Goal: Task Accomplishment & Management: Use online tool/utility

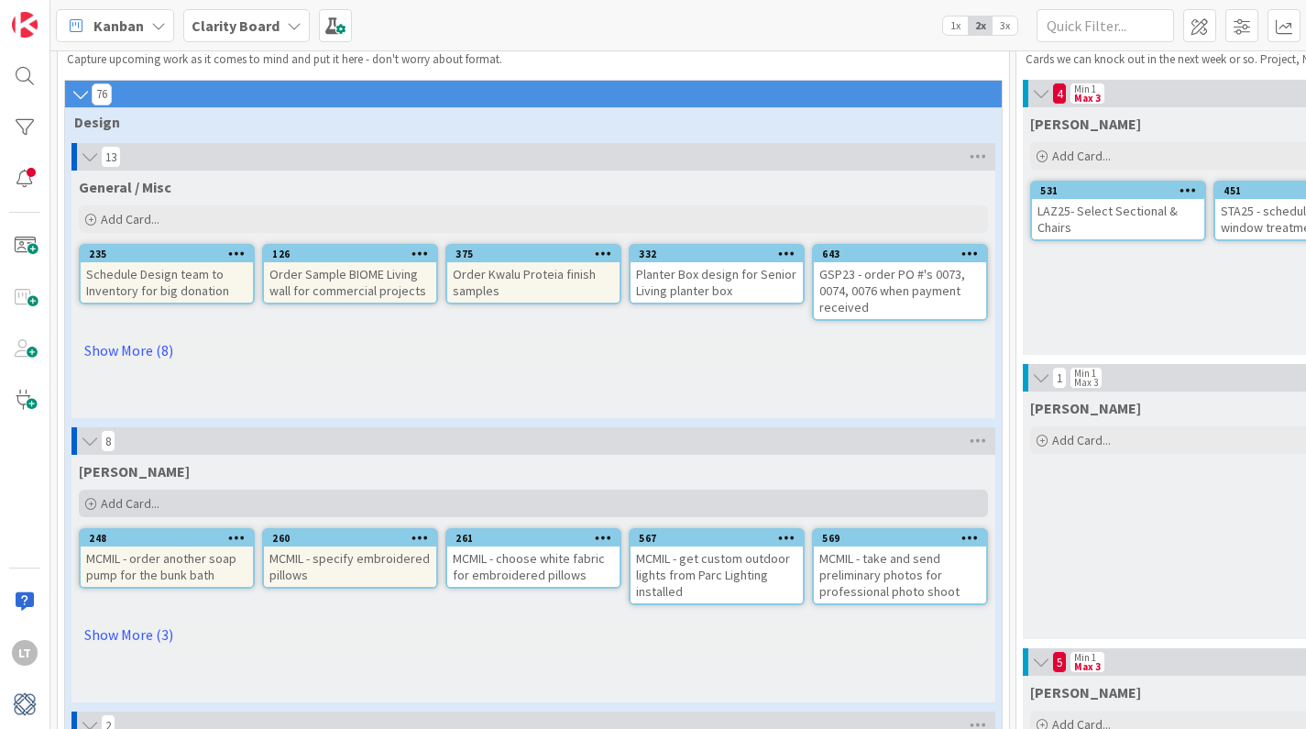
scroll to position [60, 0]
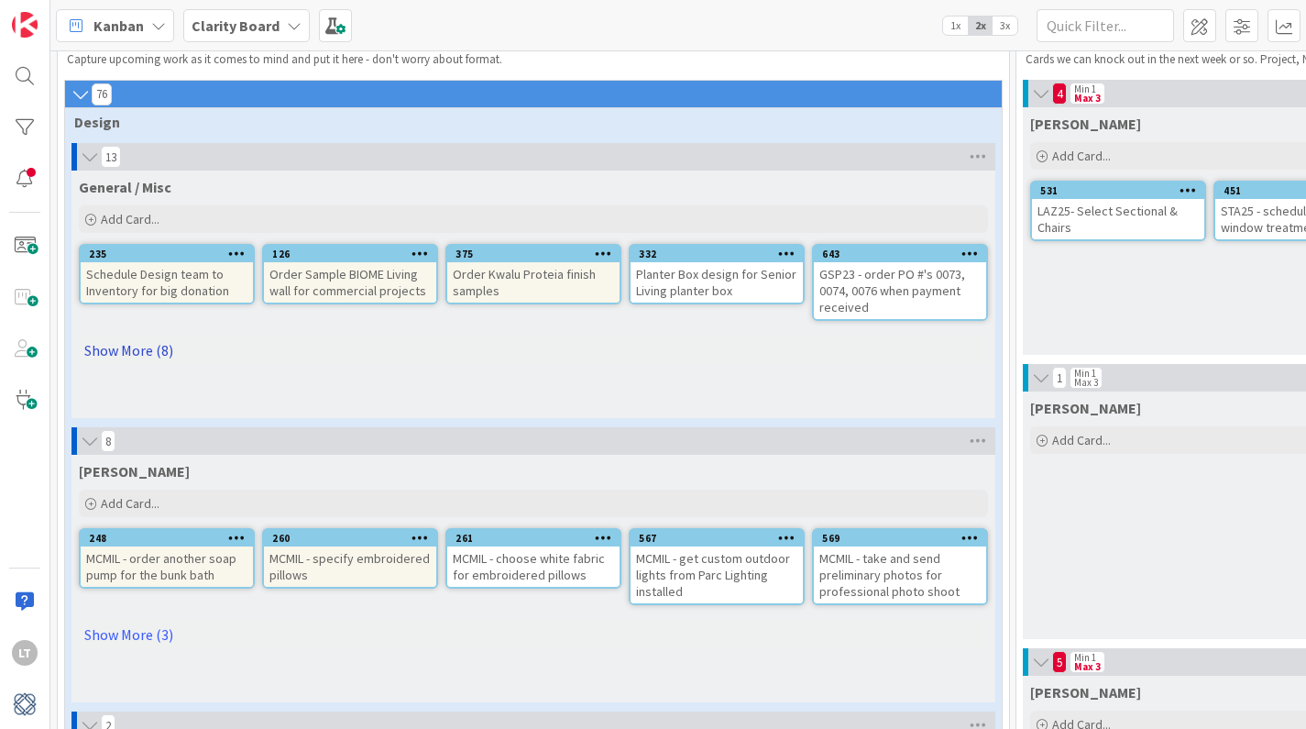
click at [133, 346] on link "Show More (8)" at bounding box center [533, 349] width 909 height 29
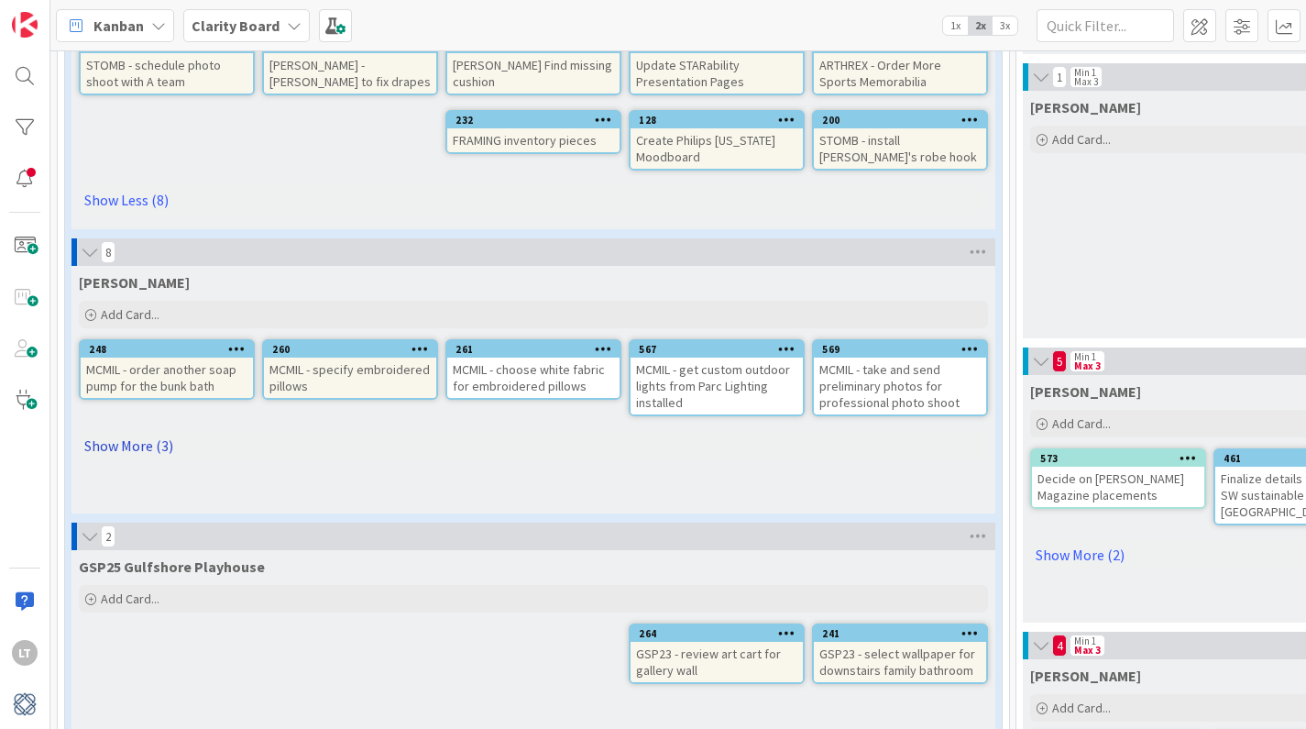
scroll to position [367, 0]
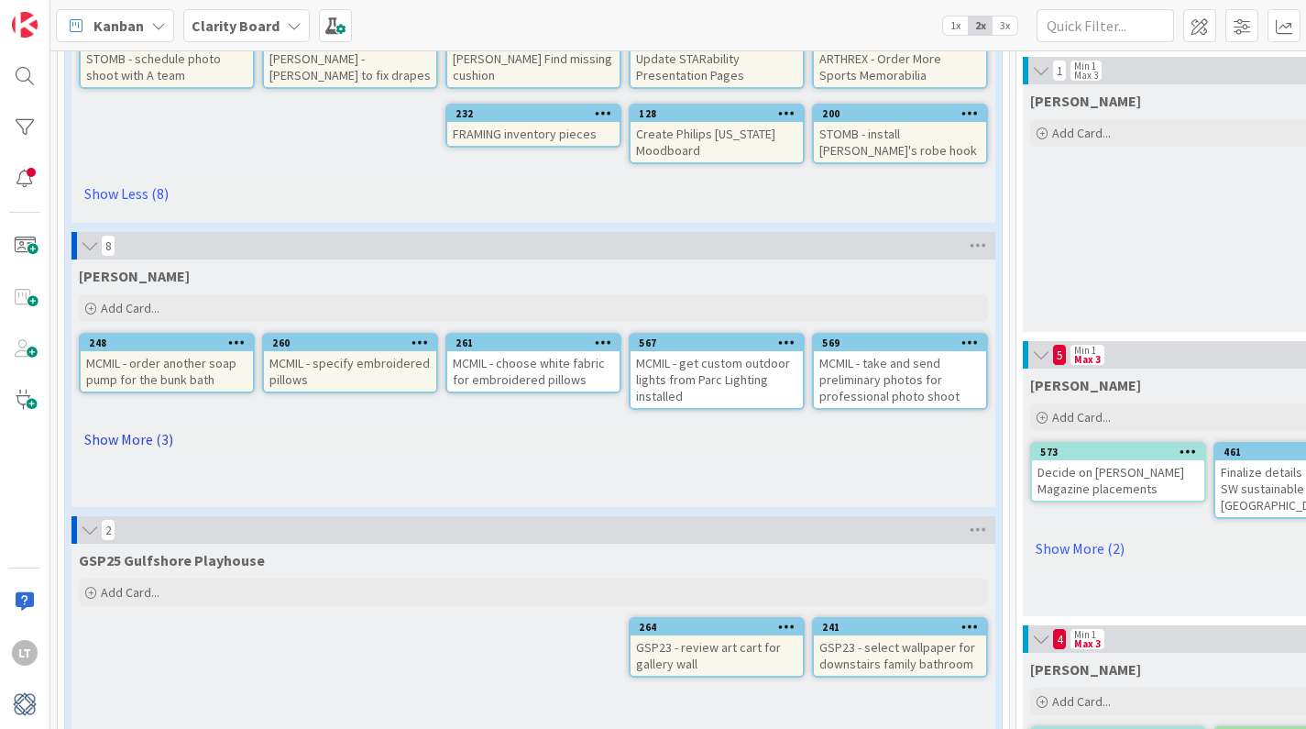
click at [154, 440] on link "Show More (3)" at bounding box center [533, 438] width 909 height 29
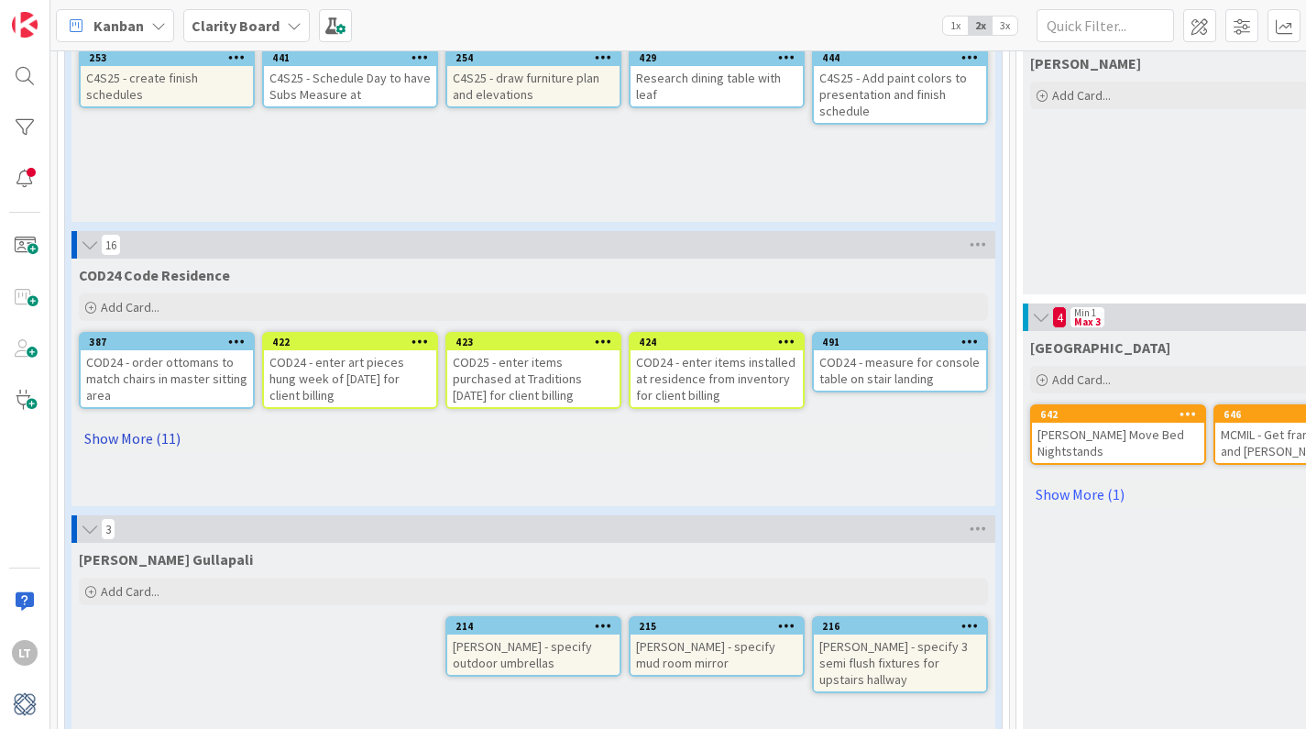
scroll to position [1262, 0]
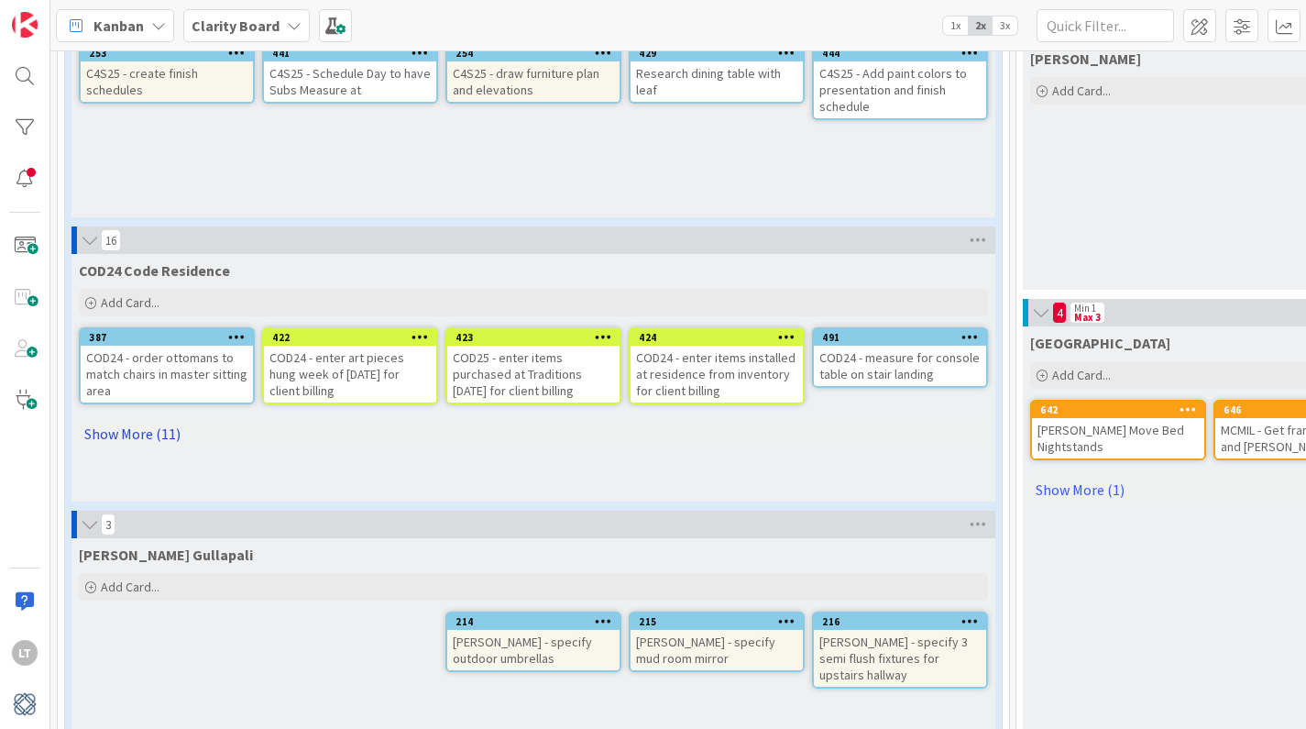
click at [155, 438] on link "Show More (11)" at bounding box center [533, 433] width 909 height 29
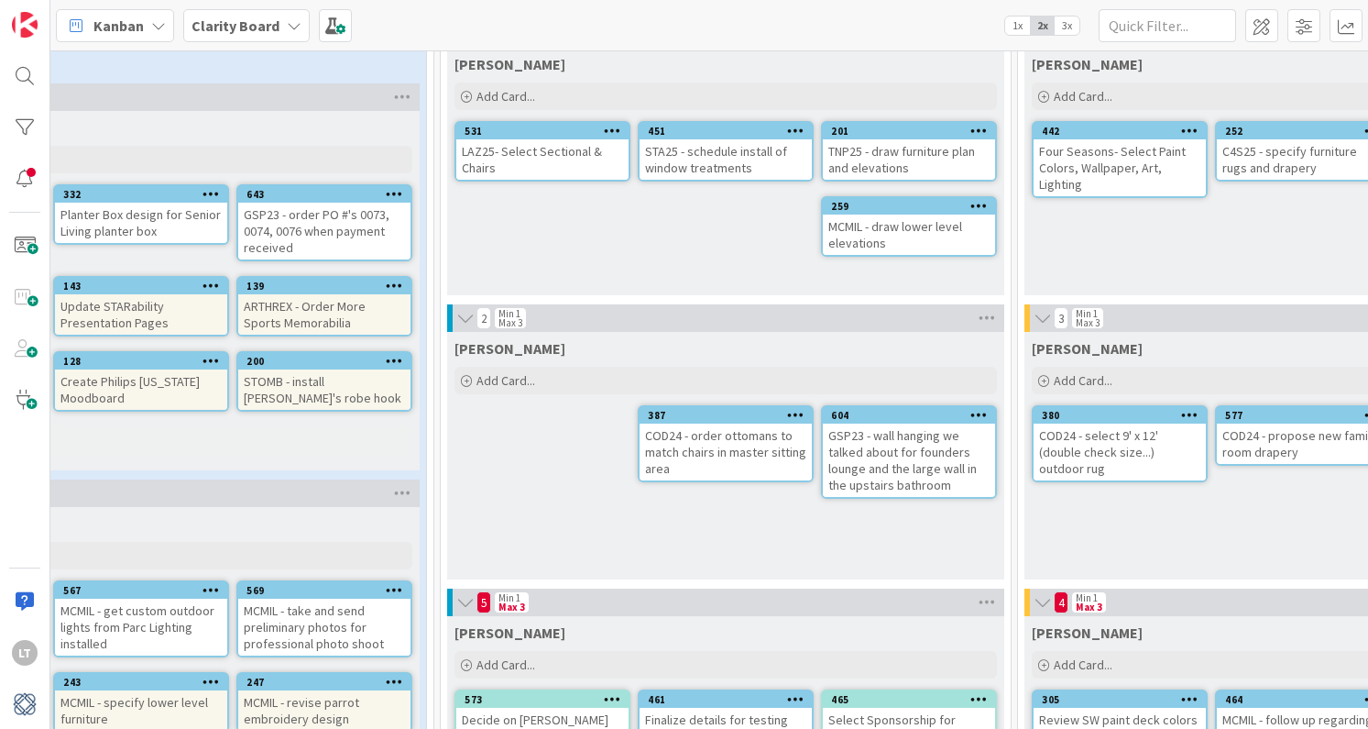
scroll to position [120, 555]
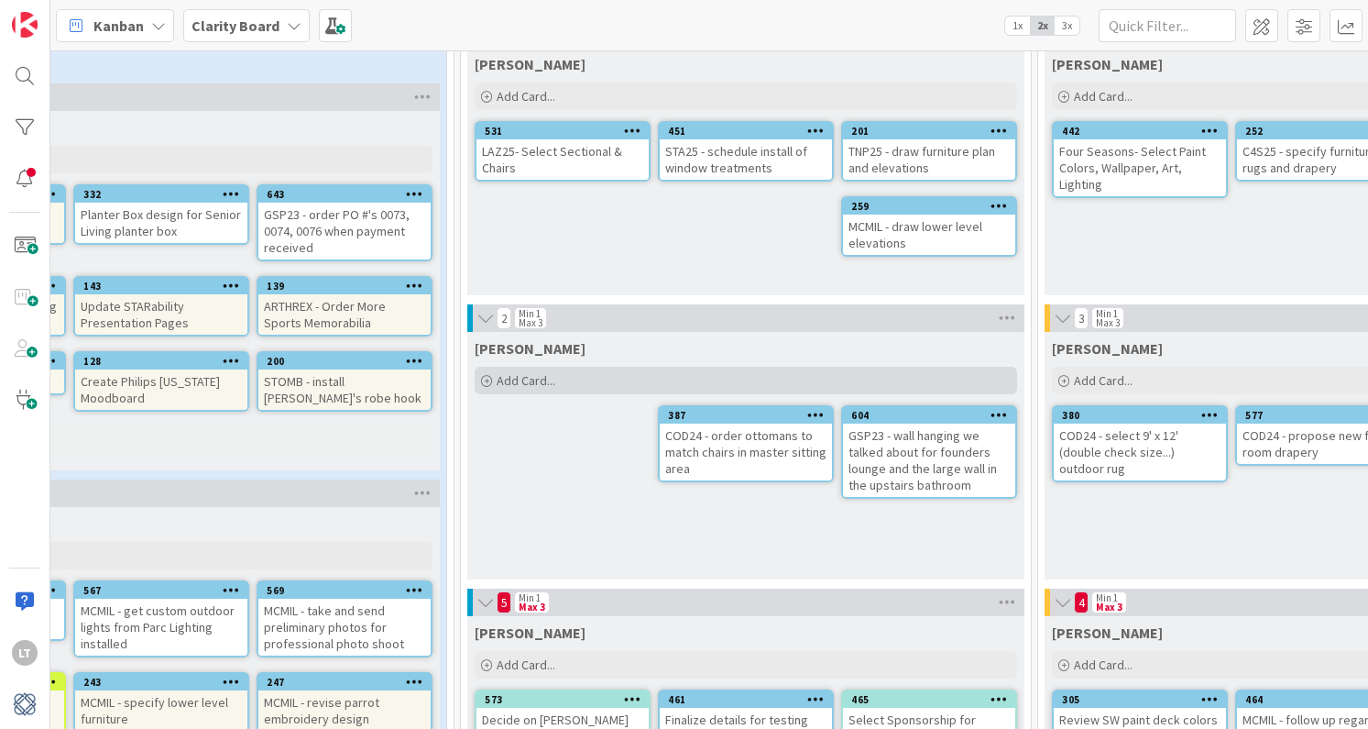
click at [576, 378] on div "Add Card..." at bounding box center [746, 380] width 542 height 27
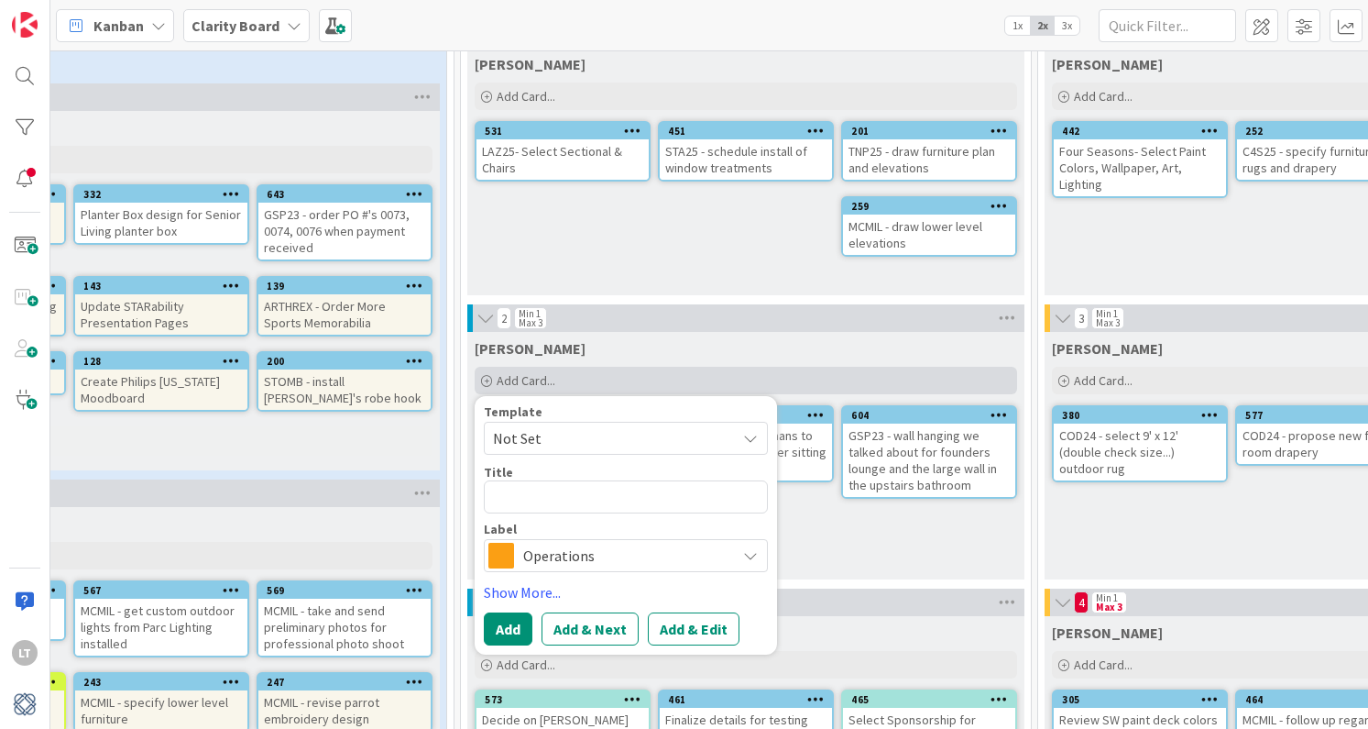
type textarea "x"
type textarea "S"
type textarea "x"
type textarea "ST"
type textarea "x"
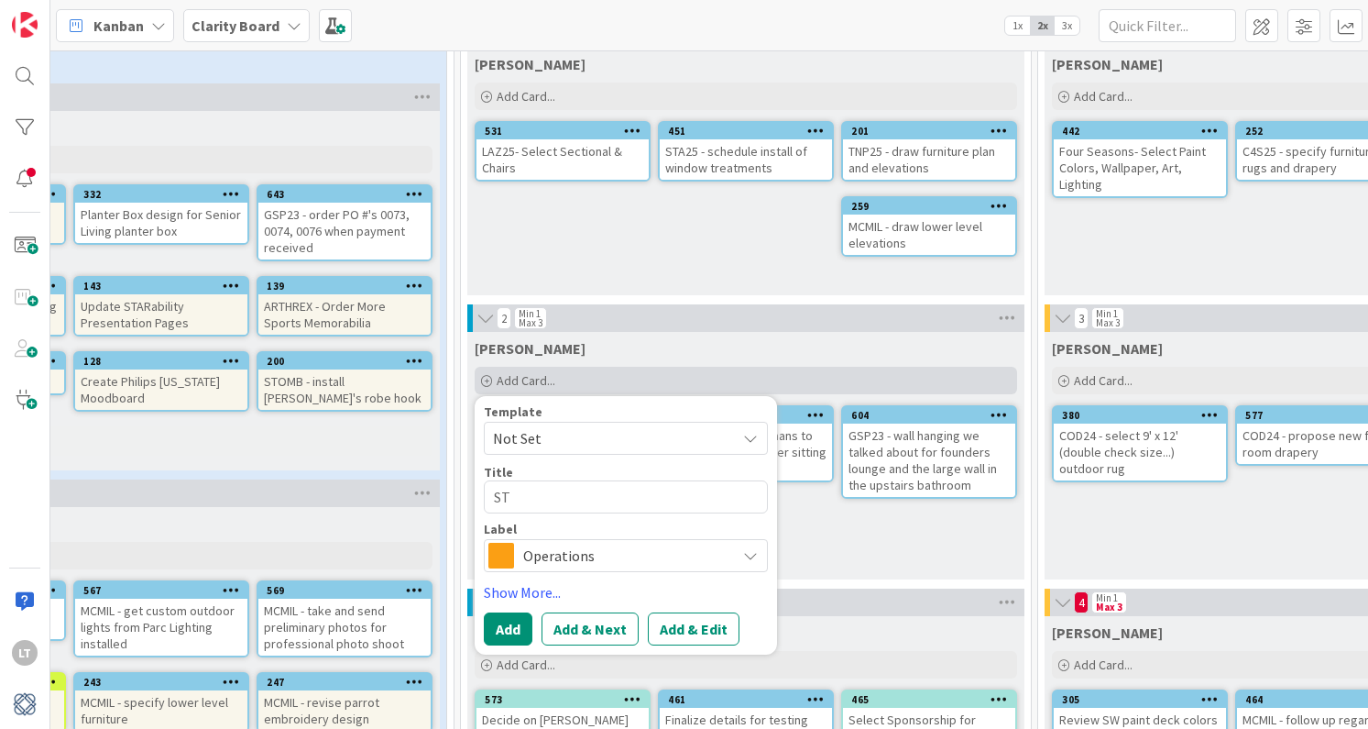
type textarea "STA"
type textarea "x"
type textarea "STA2"
type textarea "x"
type textarea "STA25"
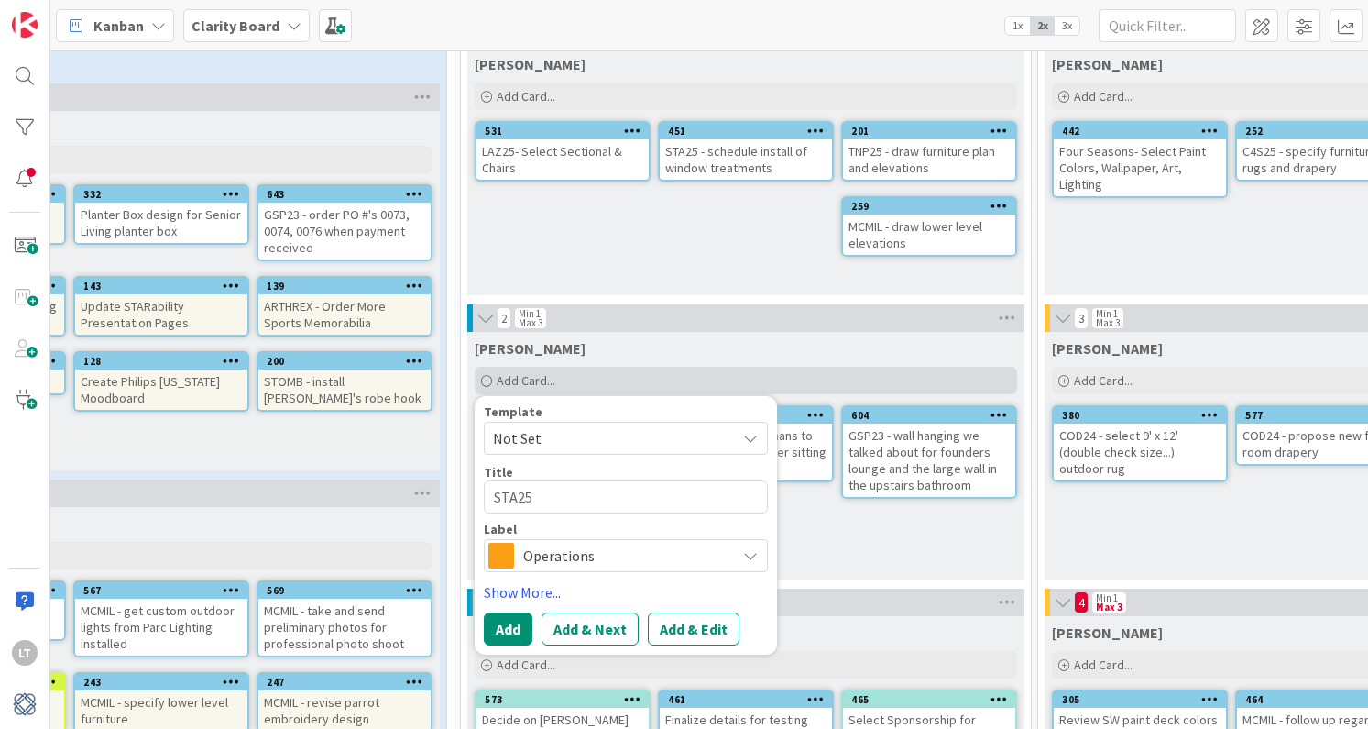
type textarea "x"
type textarea "STA25"
type textarea "x"
type textarea "STA25 -"
type textarea "x"
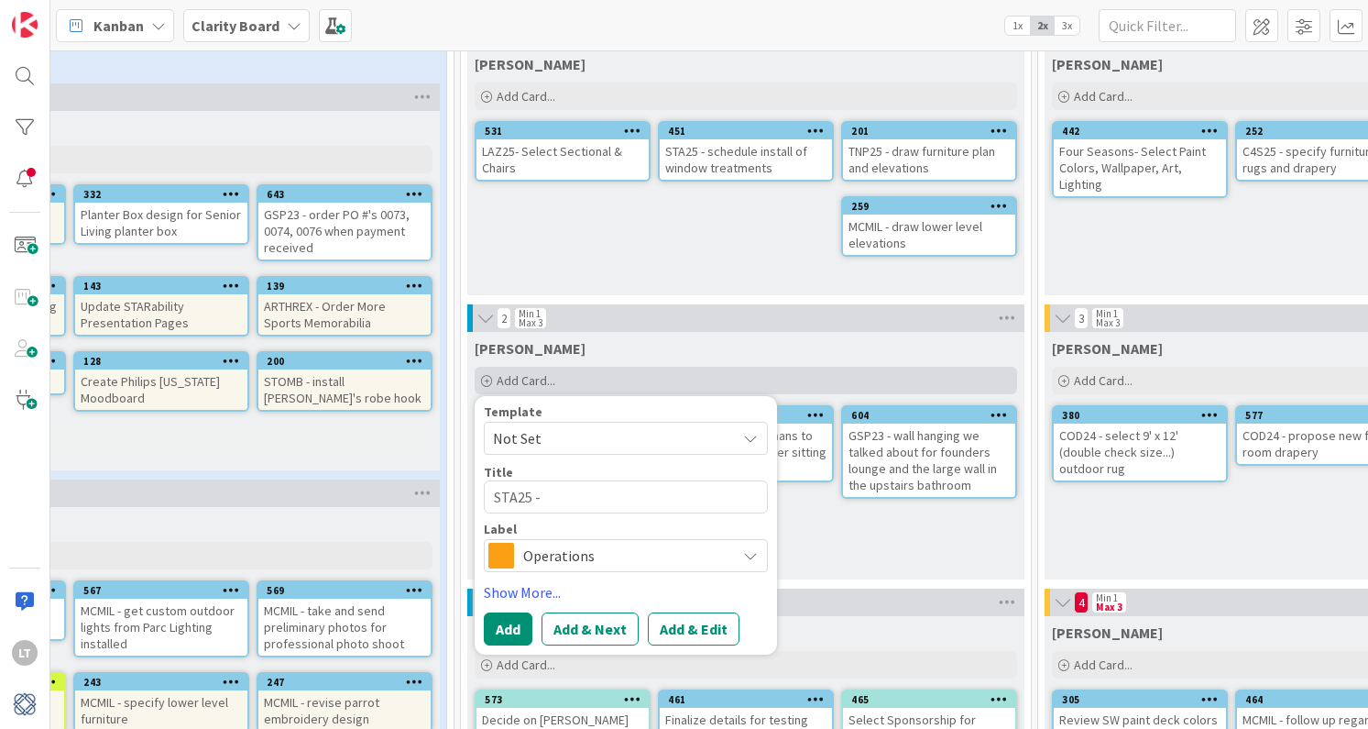
type textarea "STA25 -"
type textarea "x"
type textarea "STA25 - g"
type textarea "x"
type textarea "STA25 - ge"
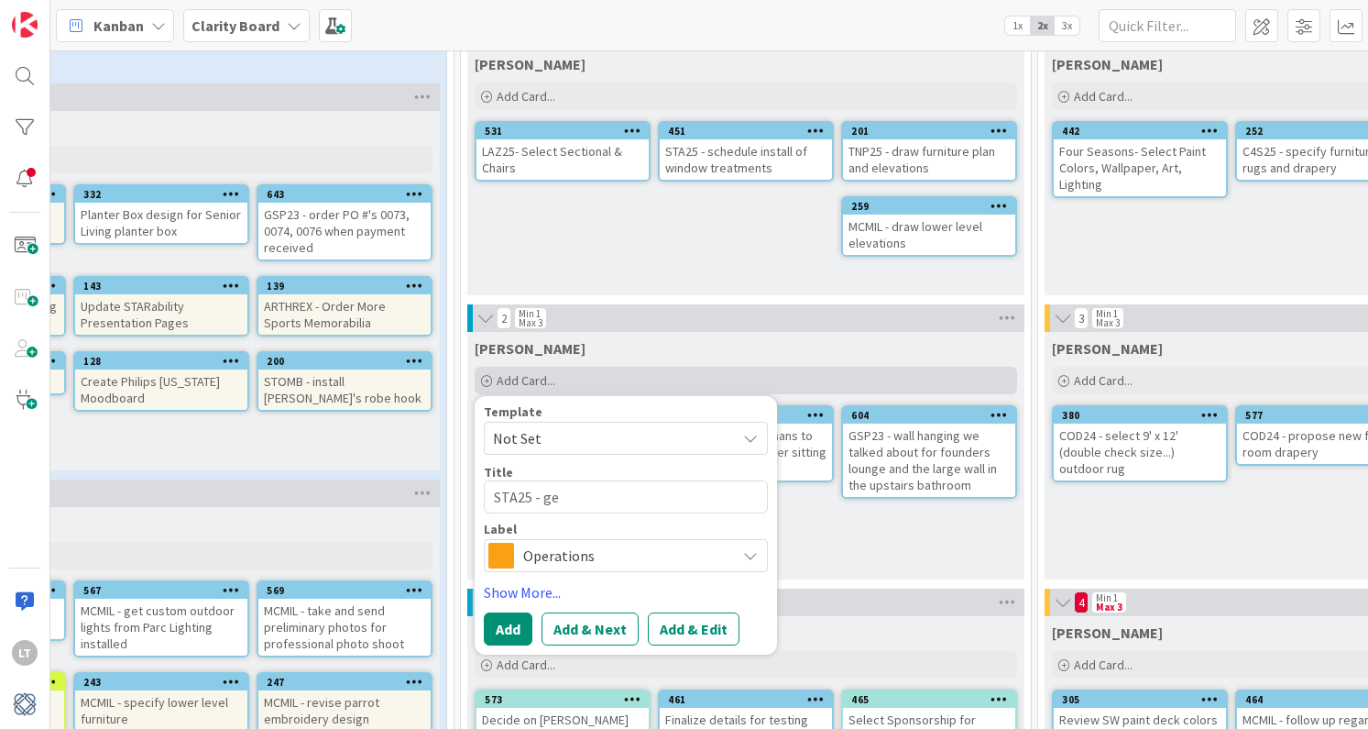
type textarea "x"
type textarea "STA25 - get"
type textarea "x"
type textarea "STA25 - get"
type textarea "x"
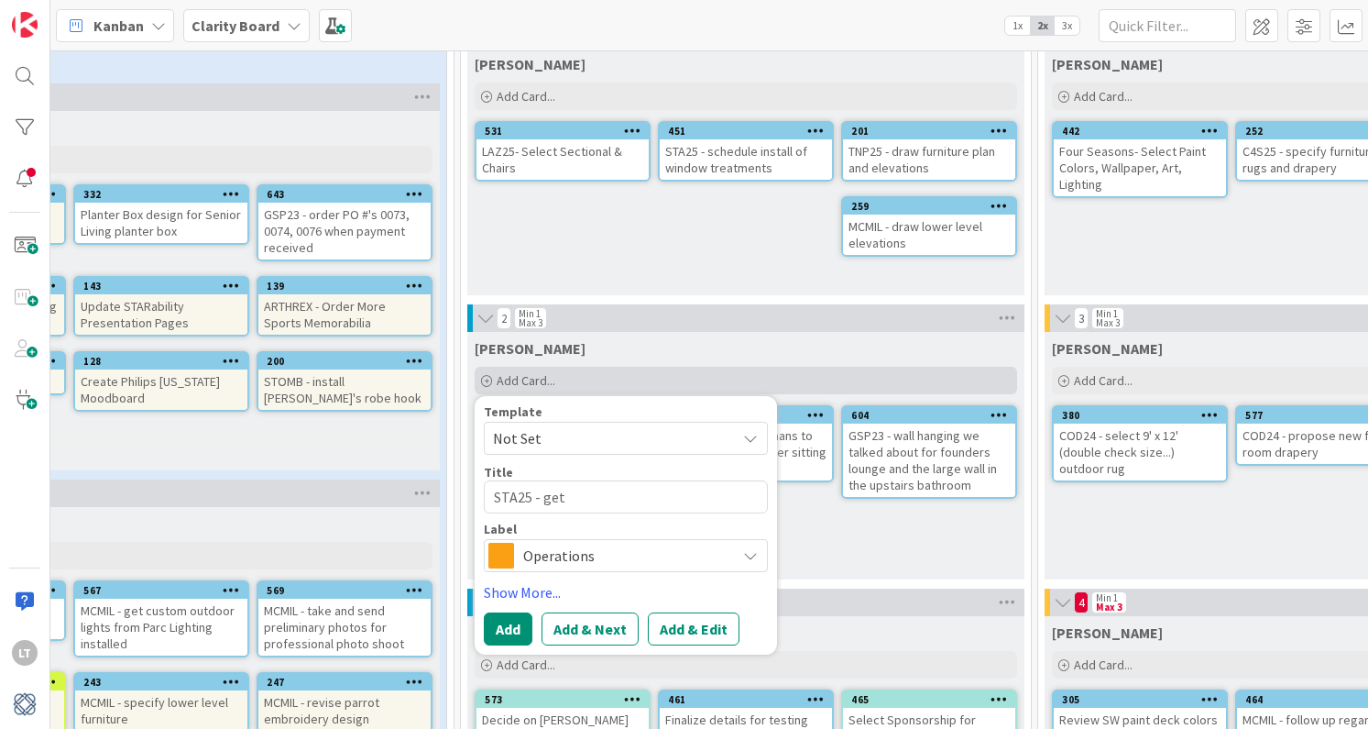
type textarea "STA25 - get r"
type textarea "x"
type textarea "STA25 - get rp"
type textarea "x"
type textarea "STA25 - get r"
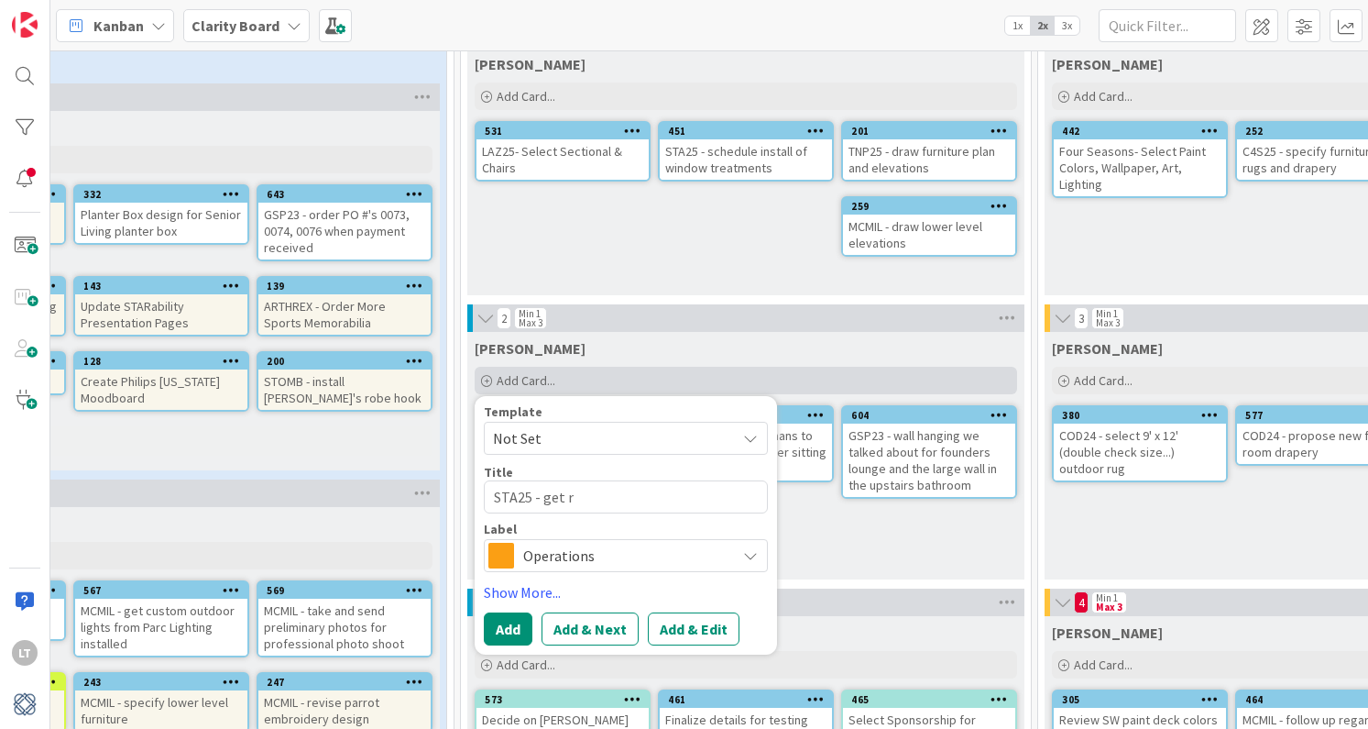
type textarea "x"
type textarea "STA25 - get"
type textarea "x"
type textarea "STA25 - get p"
type textarea "x"
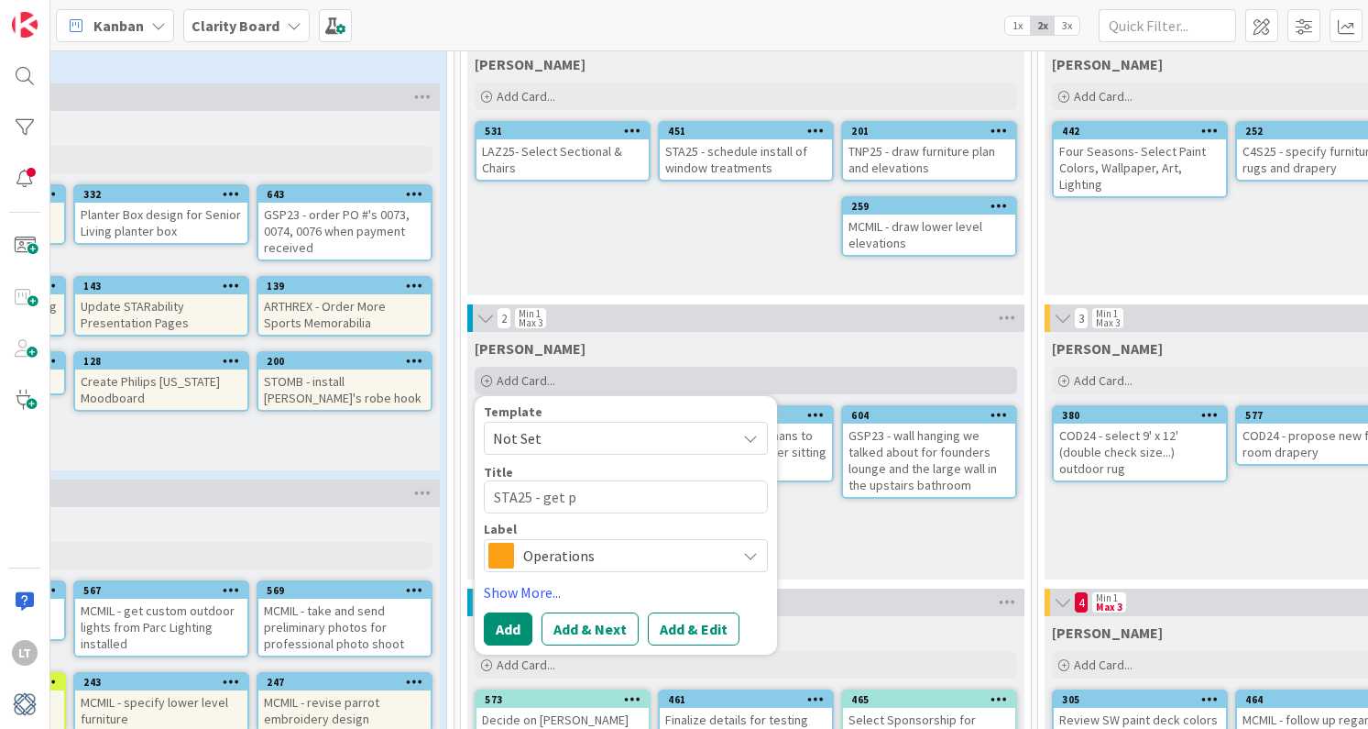
type textarea "STA25 - get pi"
type textarea "x"
type textarea "STA25 - get p"
type textarea "x"
type textarea "STA25 - get pr"
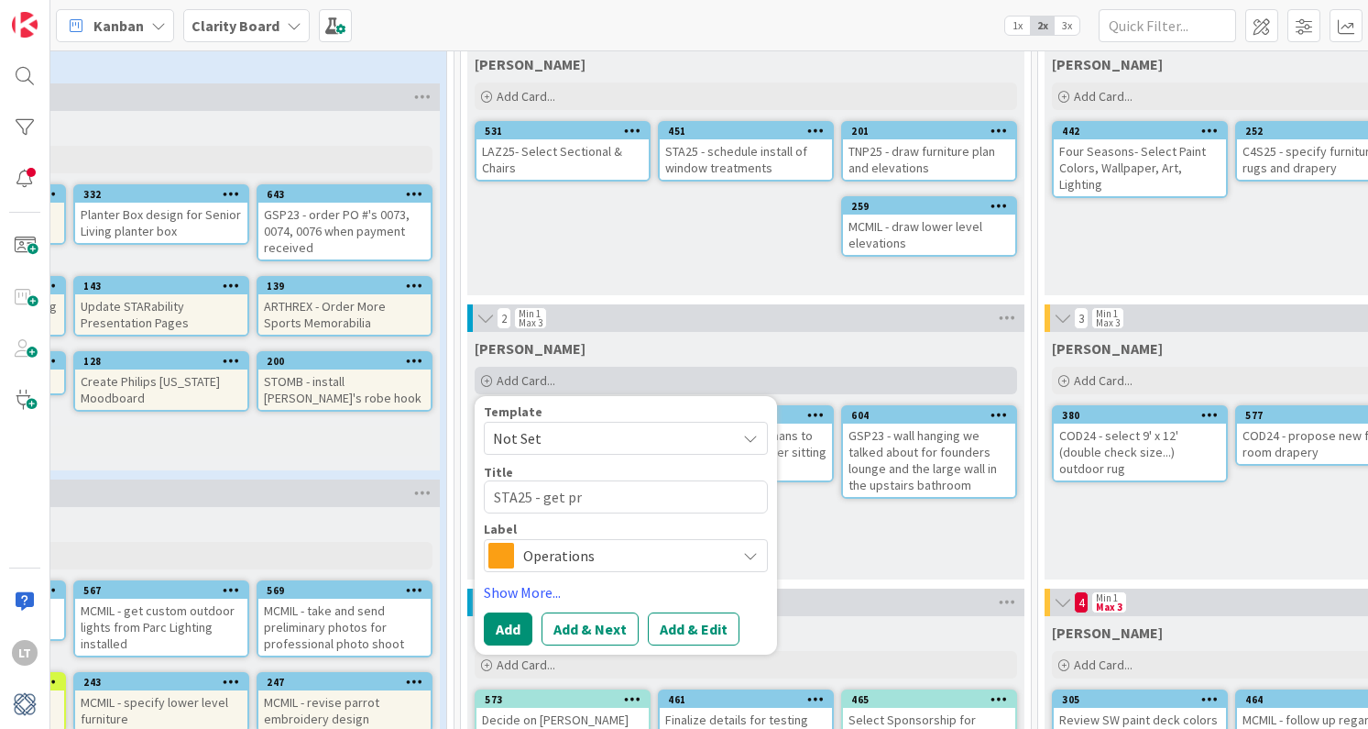
type textarea "x"
type textarea "STA25 - get pri"
type textarea "x"
type textarea "STA25 - get pric"
type textarea "x"
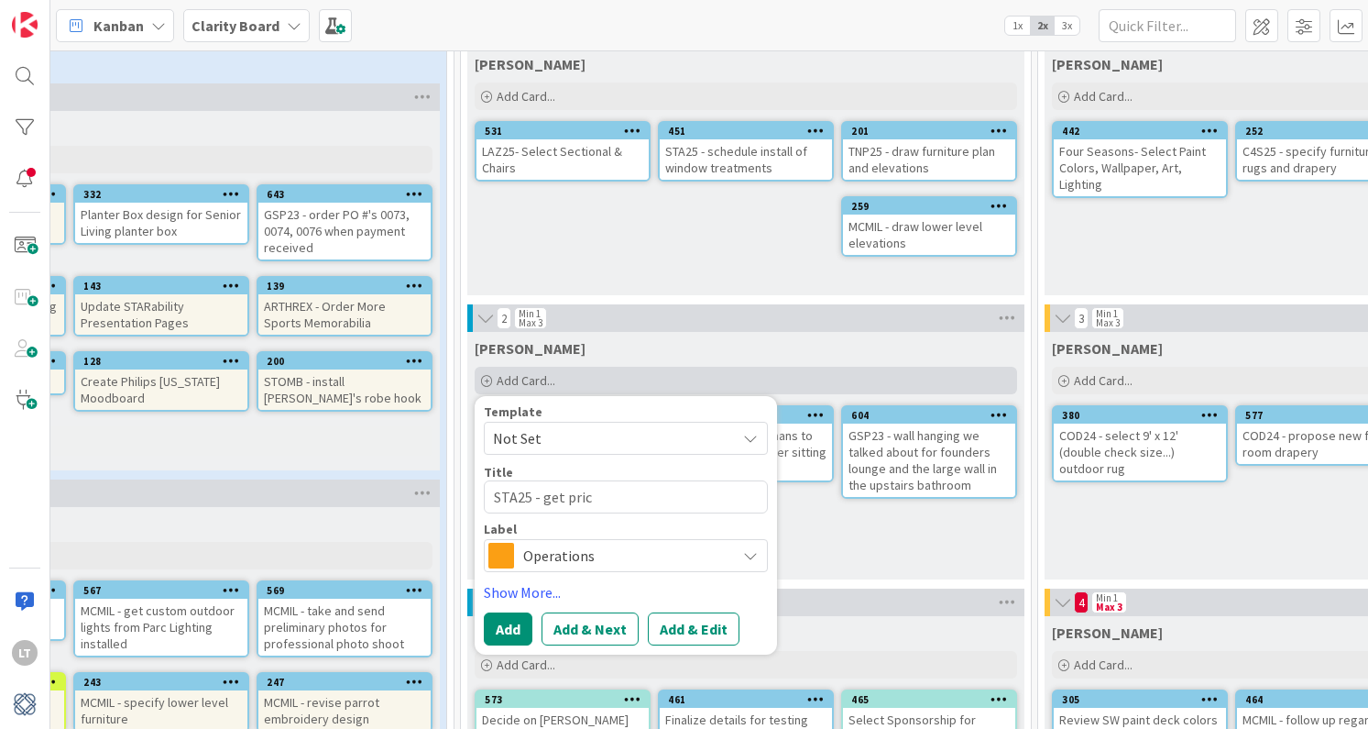
type textarea "STA25 - get prici"
type textarea "x"
type textarea "STA25 - get pricig"
type textarea "x"
type textarea "STA25 - get pricing"
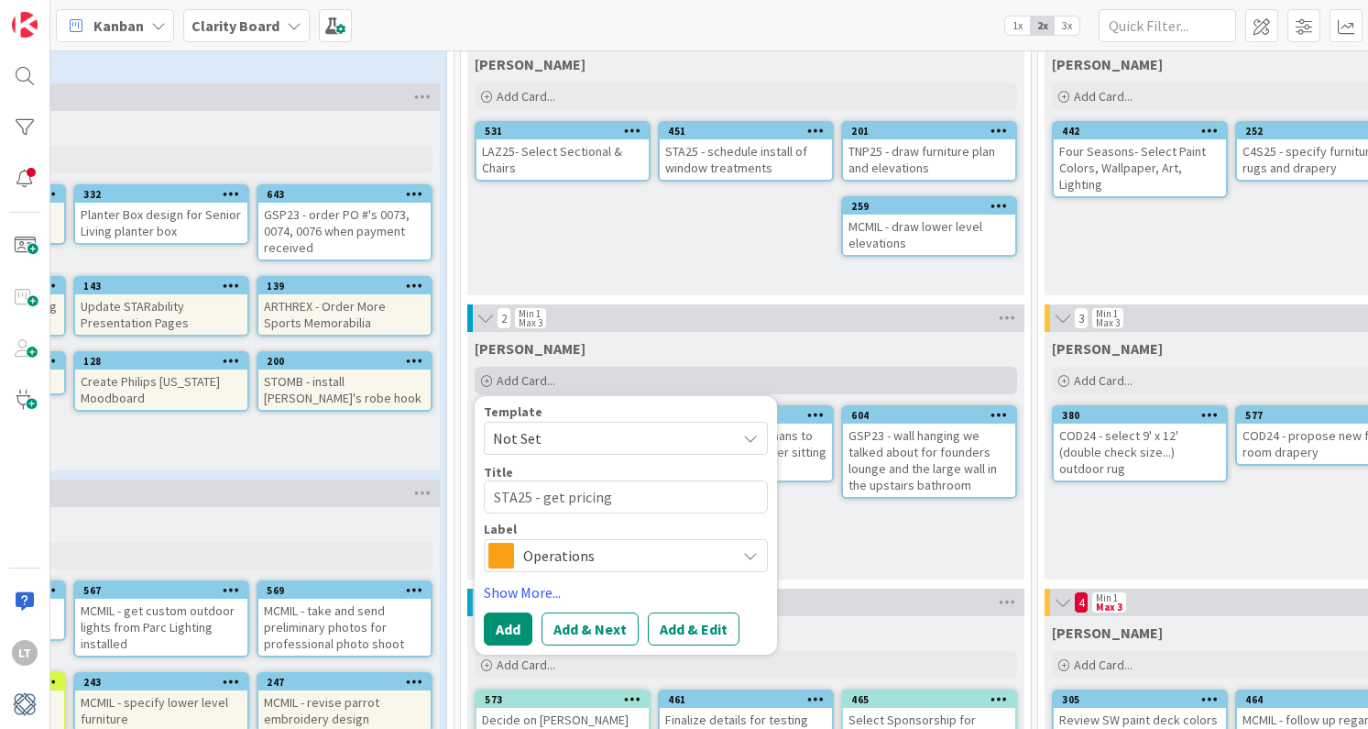
type textarea "x"
type textarea "STA25 - get pricing o"
type textarea "x"
type textarea "STA25 - get pricing or"
type textarea "x"
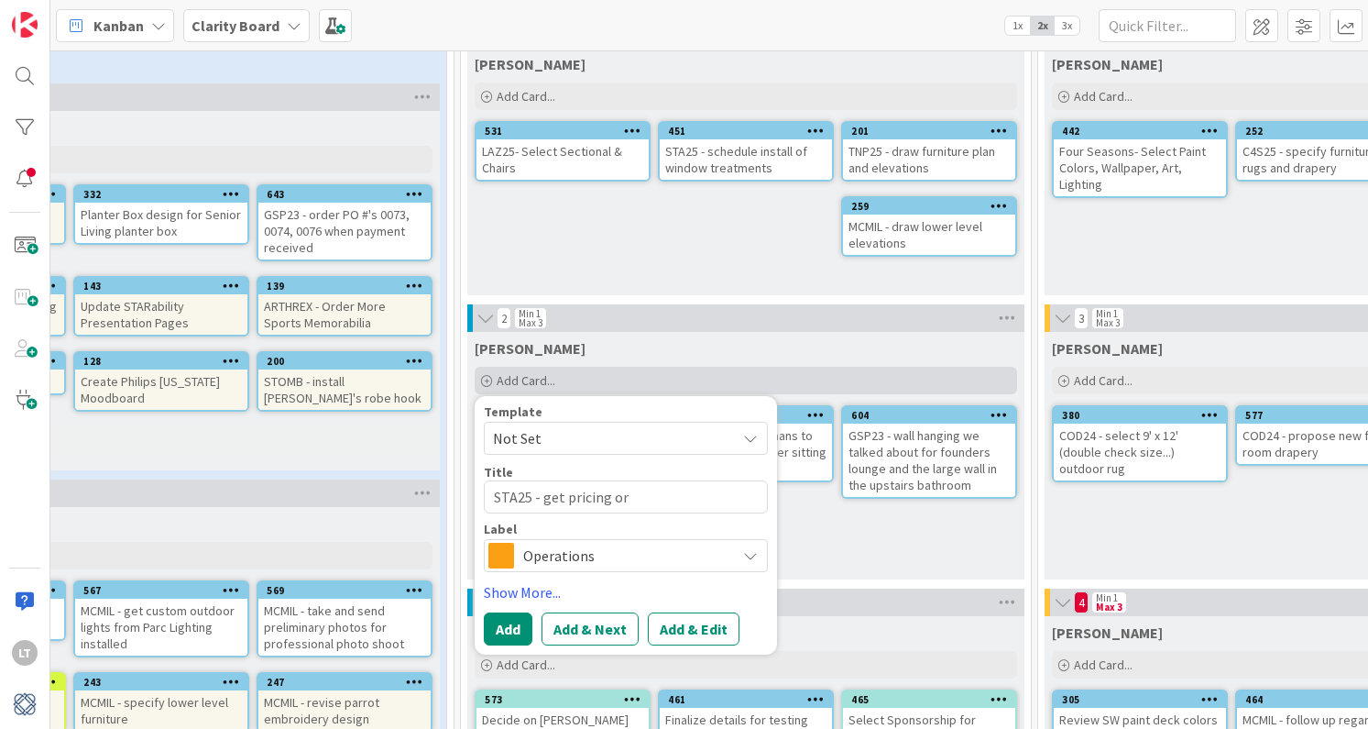
type textarea "STA25 - get pricing o"
type textarea "x"
type textarea "STA25 - get pricing"
type textarea "x"
type textarea "STA25 - get pricing"
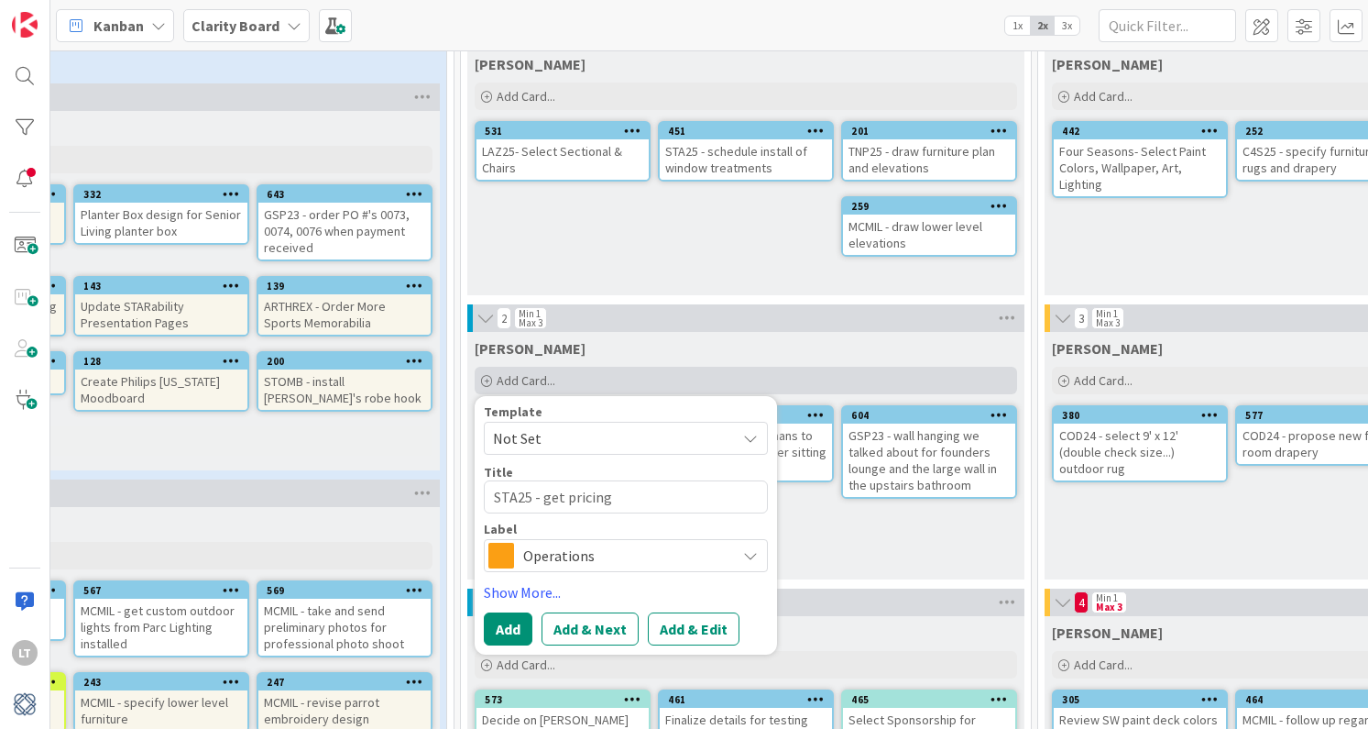
type textarea "x"
type textarea "STA25 - get pricin"
type textarea "x"
type textarea "STA25 - get prici"
type textarea "x"
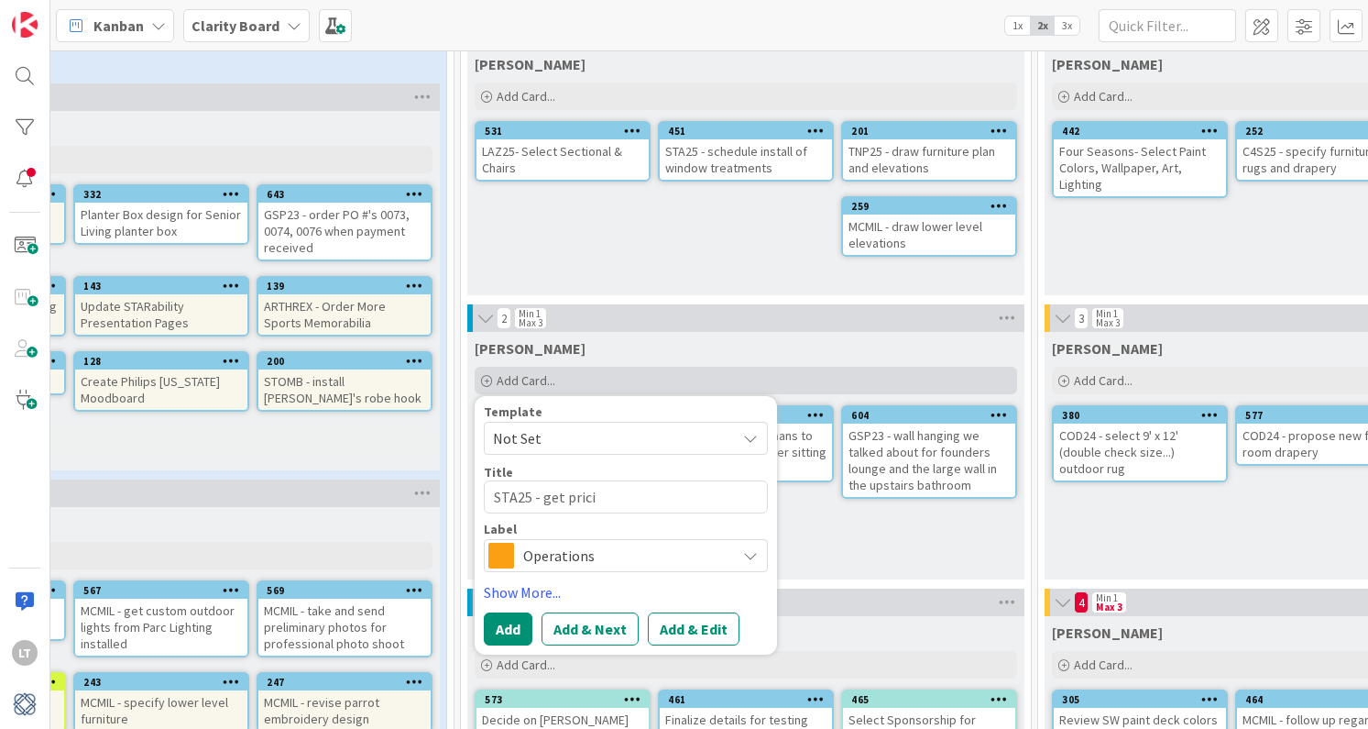
type textarea "STA25 - get pricin"
type textarea "x"
type textarea "STA25 - get pricinf"
type textarea "x"
type textarea "STA25 - get pricin"
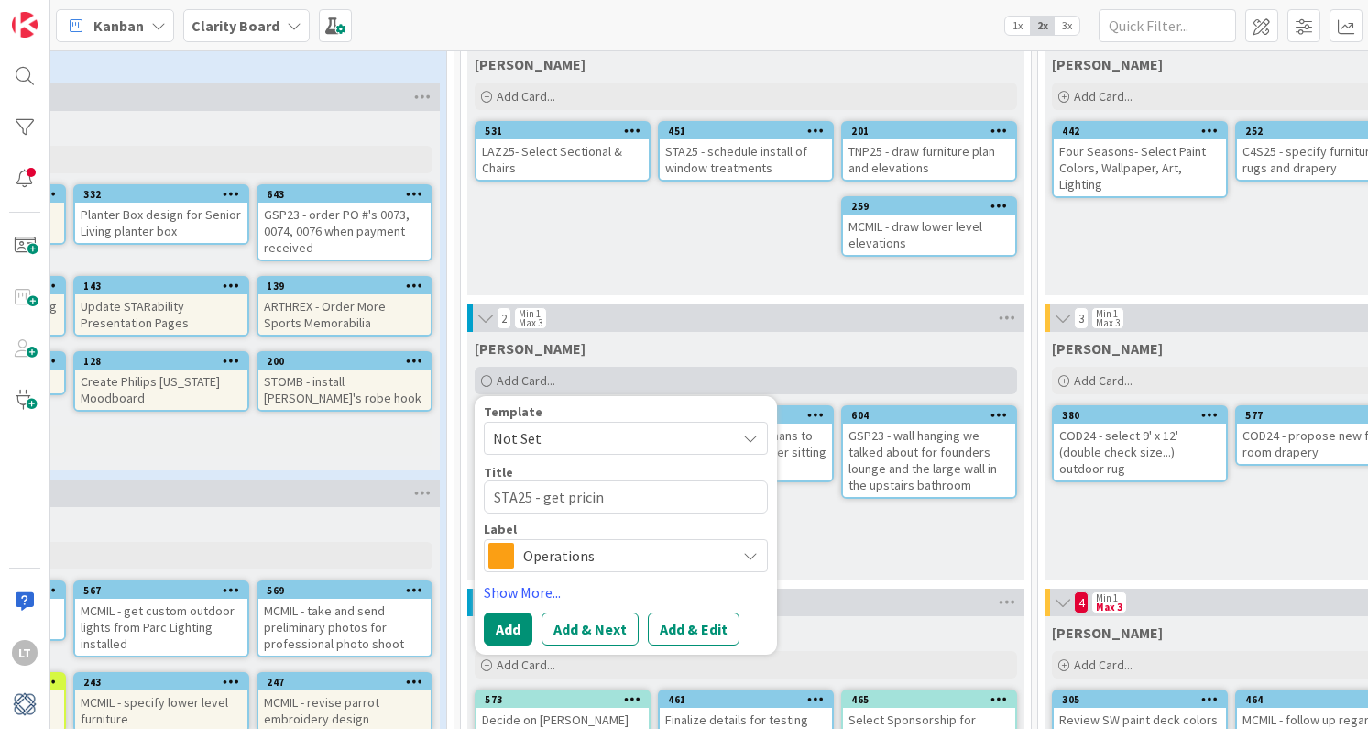
type textarea "x"
type textarea "STA25 - get pricing"
type textarea "x"
type textarea "STA25 - get pricing"
type textarea "x"
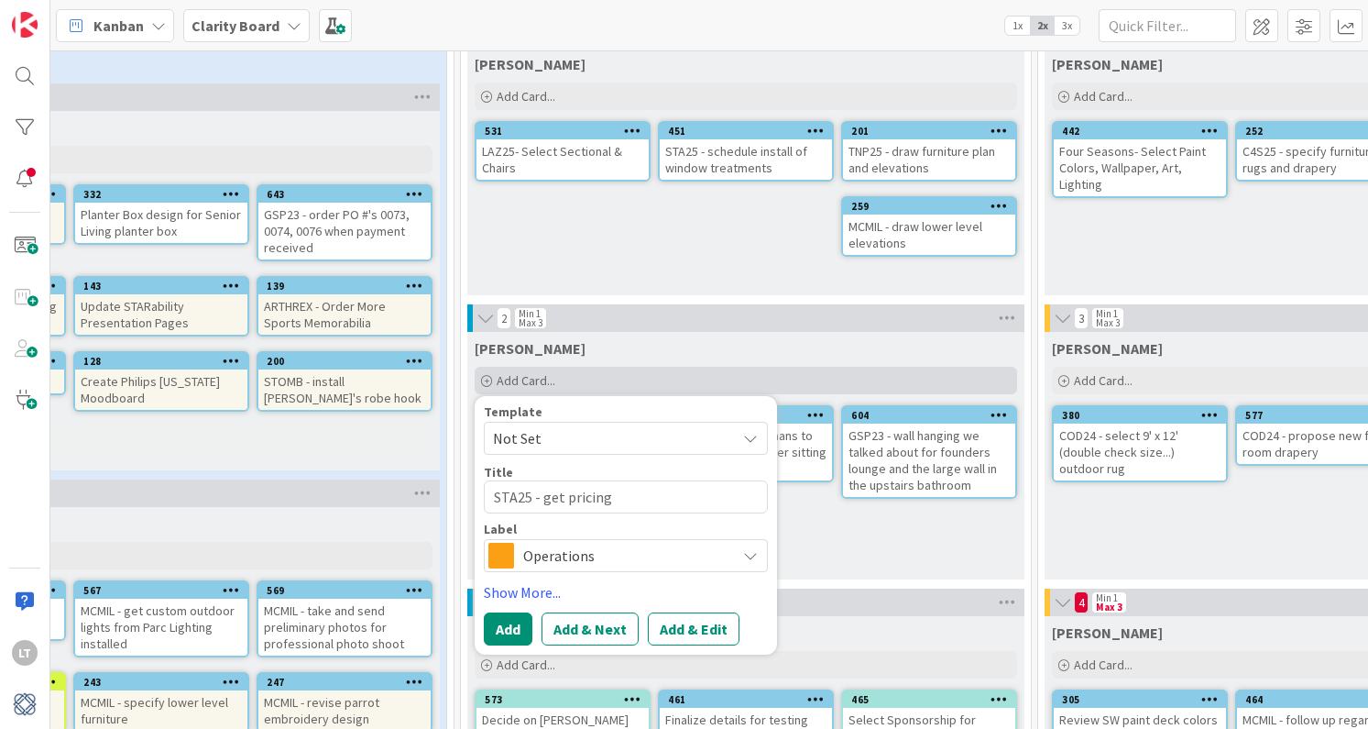
type textarea "STA25 - get pricing f"
type textarea "x"
type textarea "STA25 - get pricing fo"
type textarea "x"
type textarea "STA25 - get pricing for"
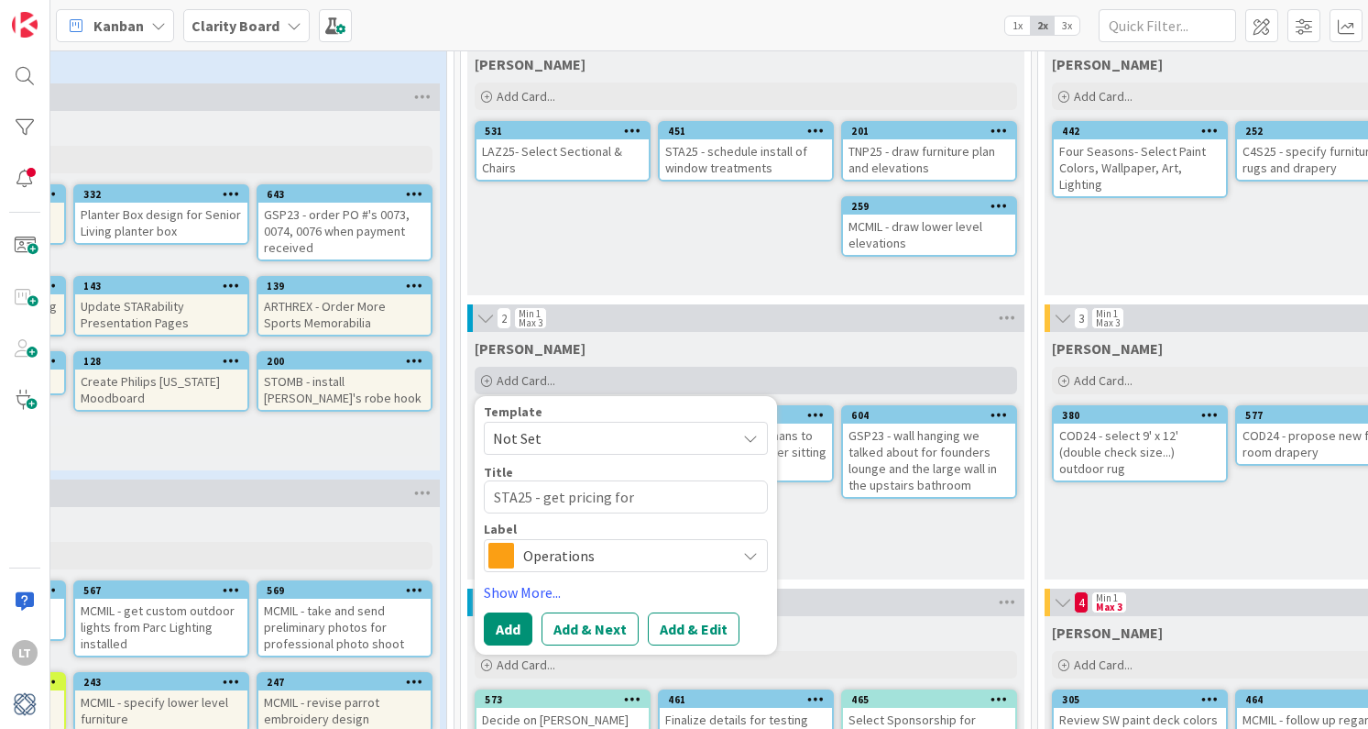
type textarea "x"
type textarea "STA25 - get pricing for"
type textarea "x"
type textarea "STA25 - get pricing for f"
type textarea "x"
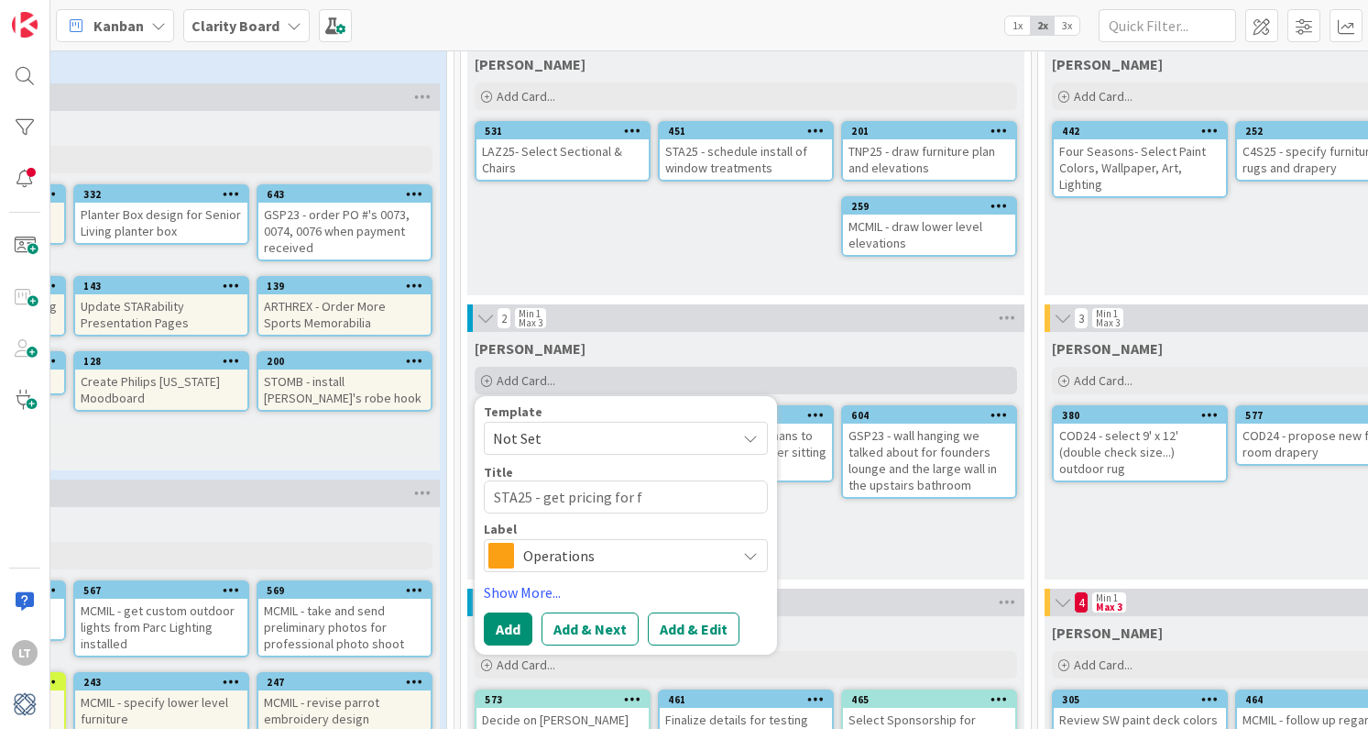
type textarea "STA25 - get pricing for fa"
type textarea "x"
type textarea "STA25 - get pricing for fam"
type textarea "x"
type textarea "STA25 - get pricing for fami"
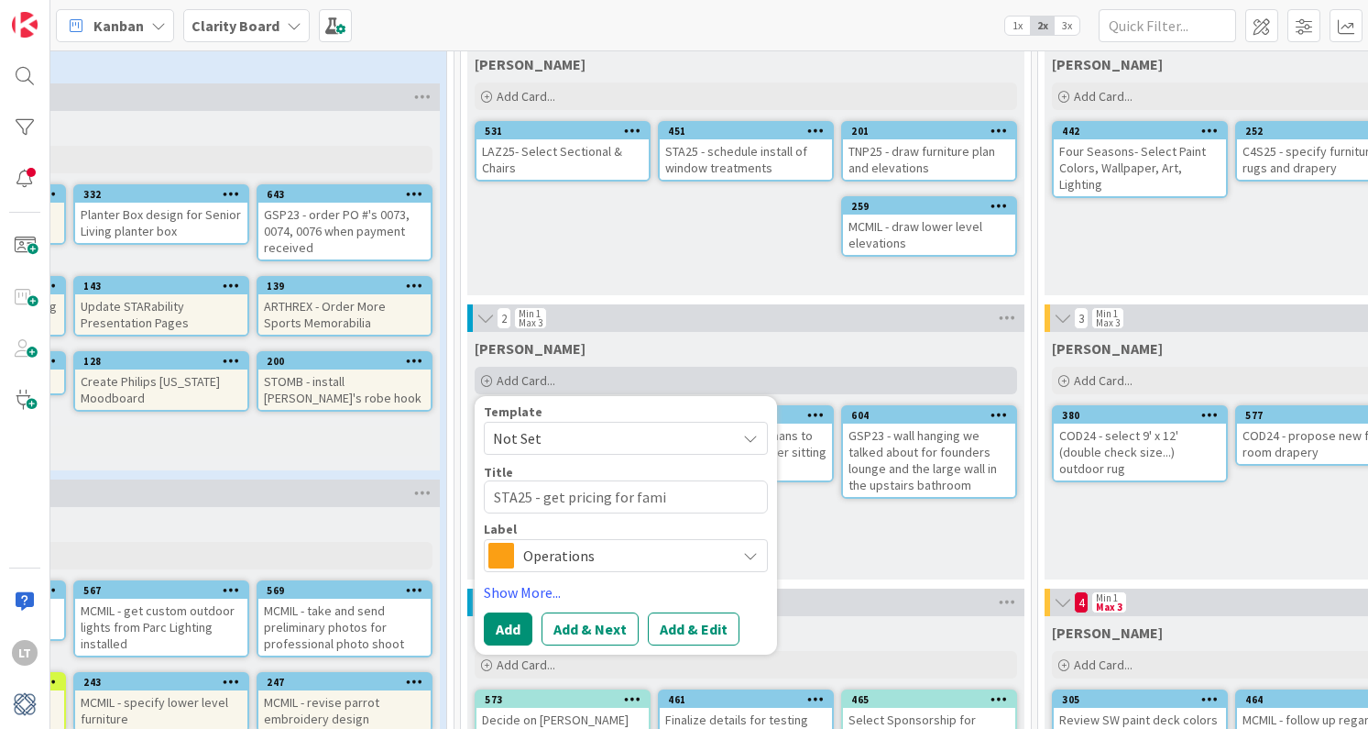
type textarea "x"
type textarea "STA25 - get pricing for famil"
type textarea "x"
type textarea "STA25 - get pricing for family"
type textarea "x"
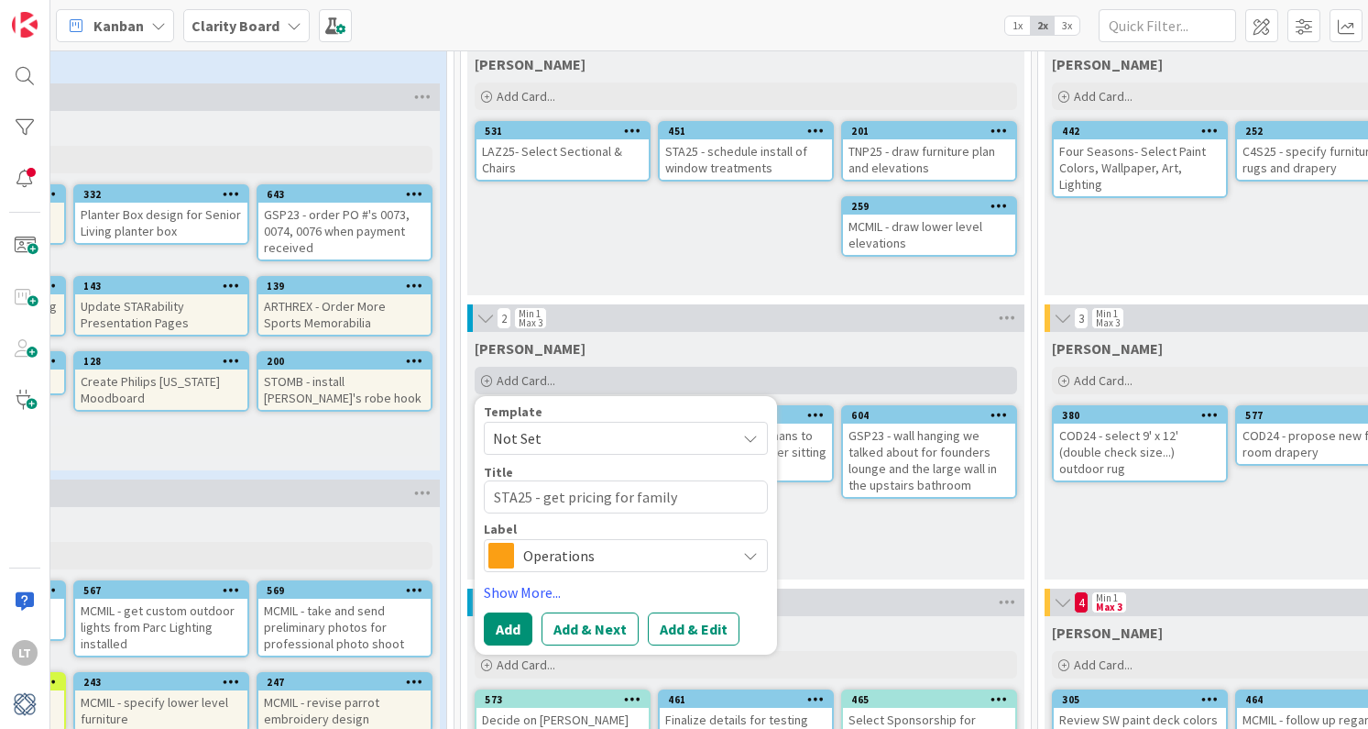
type textarea "STA25 - get pricing for family"
type textarea "x"
type textarea "STA25 - get pricing for family r"
type textarea "x"
type textarea "STA25 - get pricing for family ro"
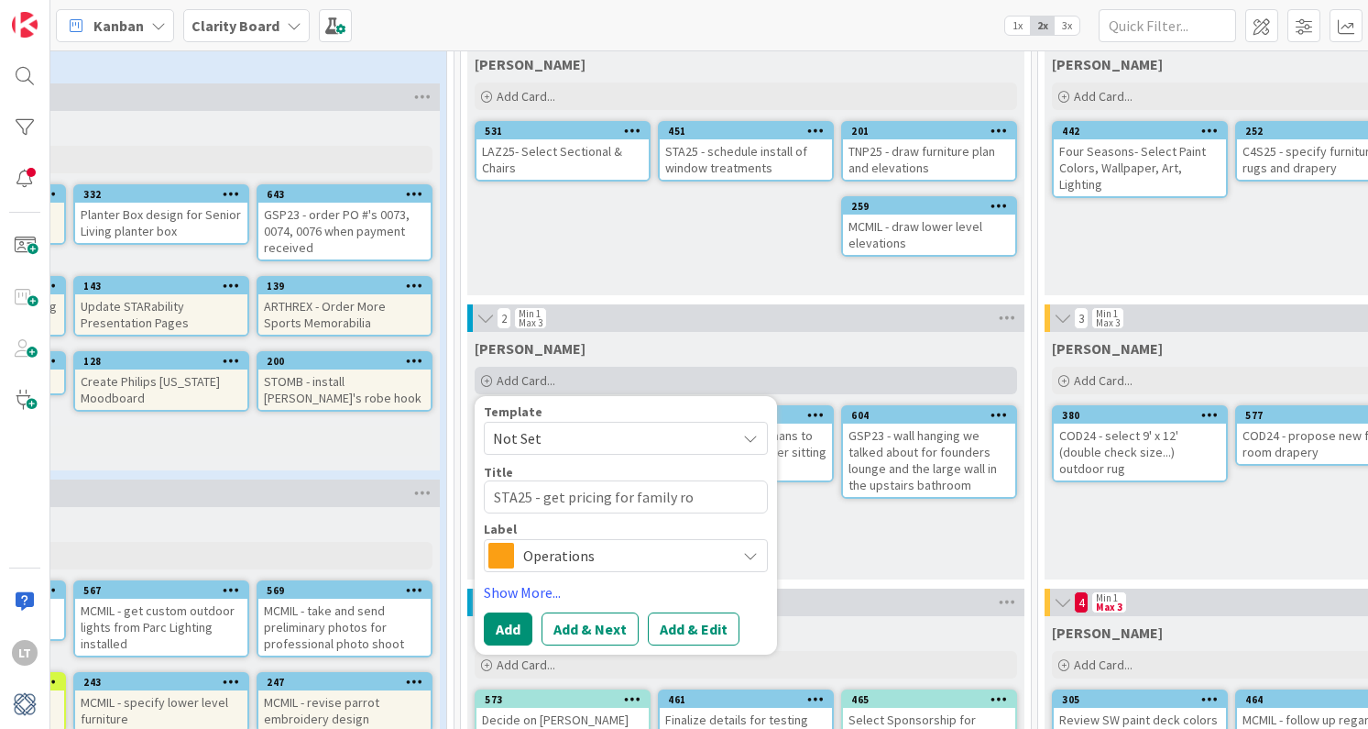
type textarea "x"
type textarea "STA25 - get pricing for family roo"
type textarea "x"
type textarea "STA25 - get pricing for family room"
type textarea "x"
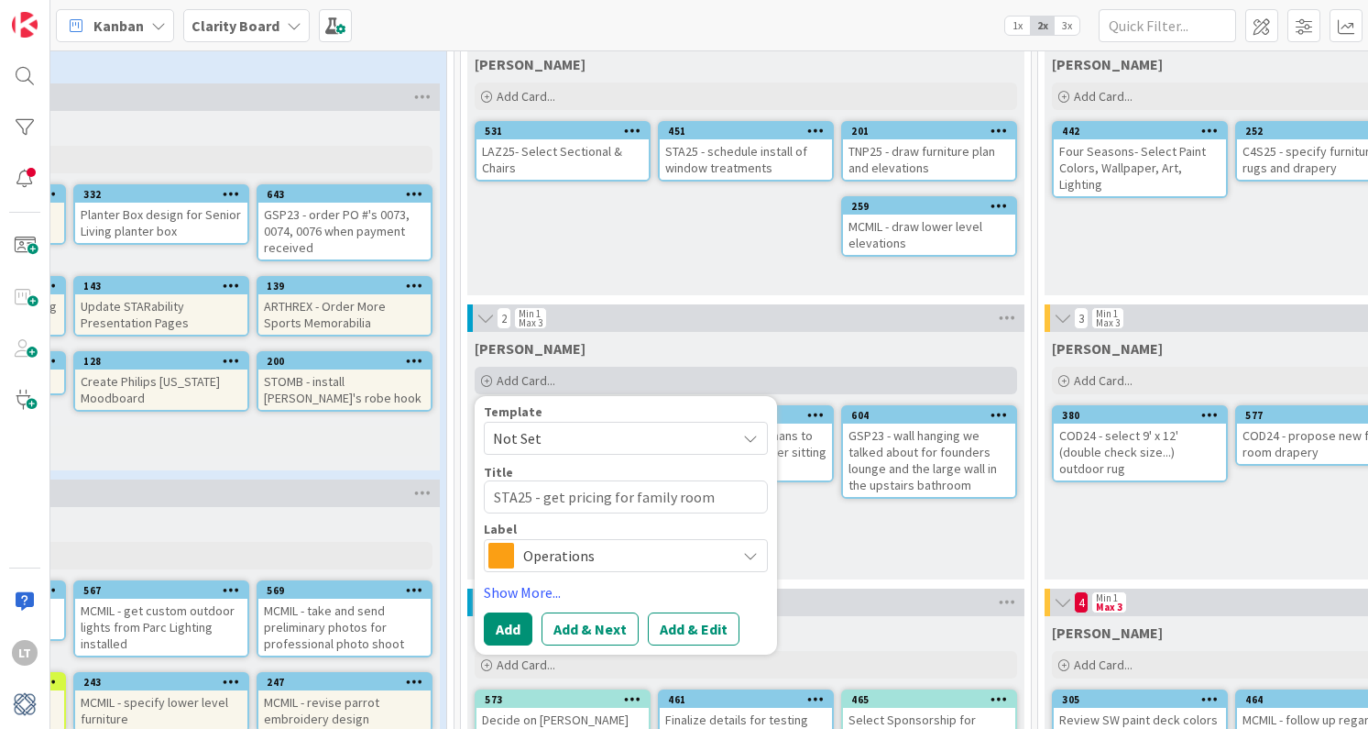
type textarea "STA25 - get pricing for family room"
type textarea "x"
type textarea "STA25 - get pricing for family room d"
type textarea "x"
type textarea "STA25 - get pricing for family room dr"
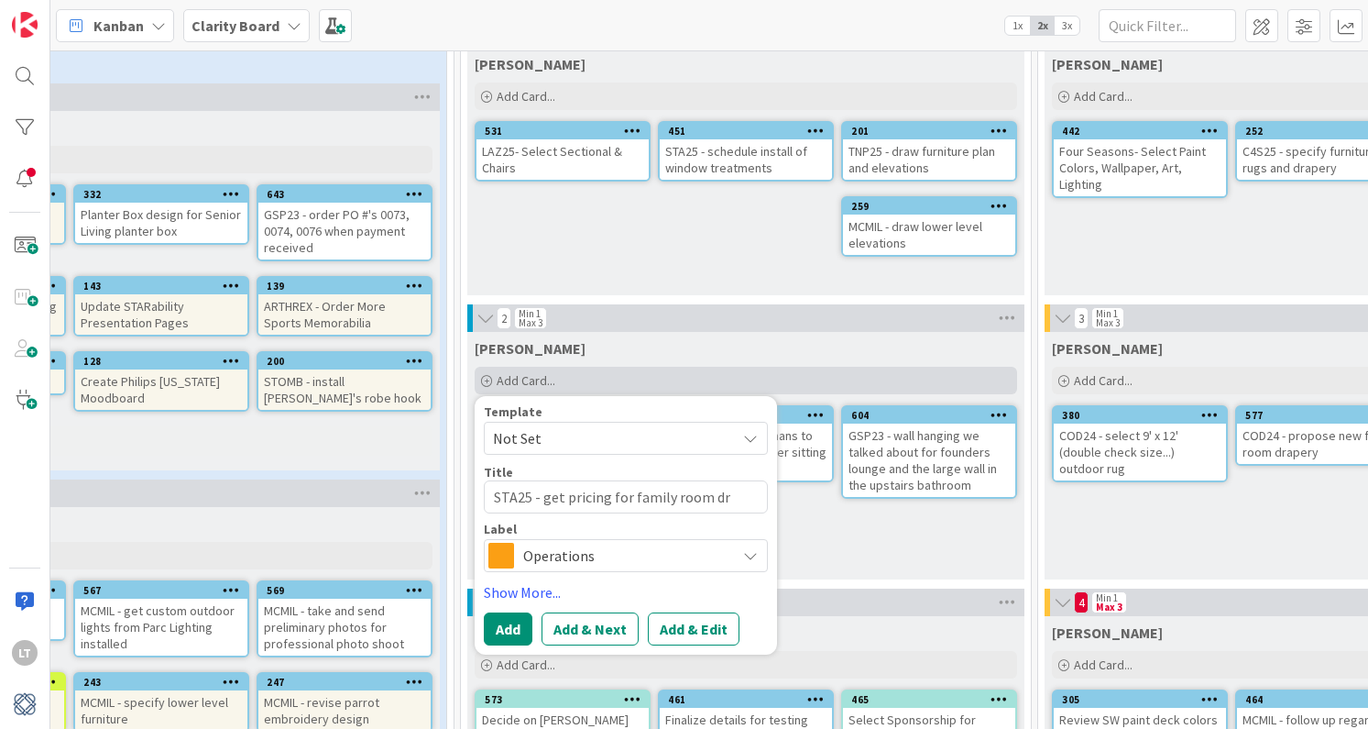
type textarea "x"
type textarea "STA25 - get pricing for family room dra"
type textarea "x"
type textarea "STA25 - get pricing for family room drap"
type textarea "x"
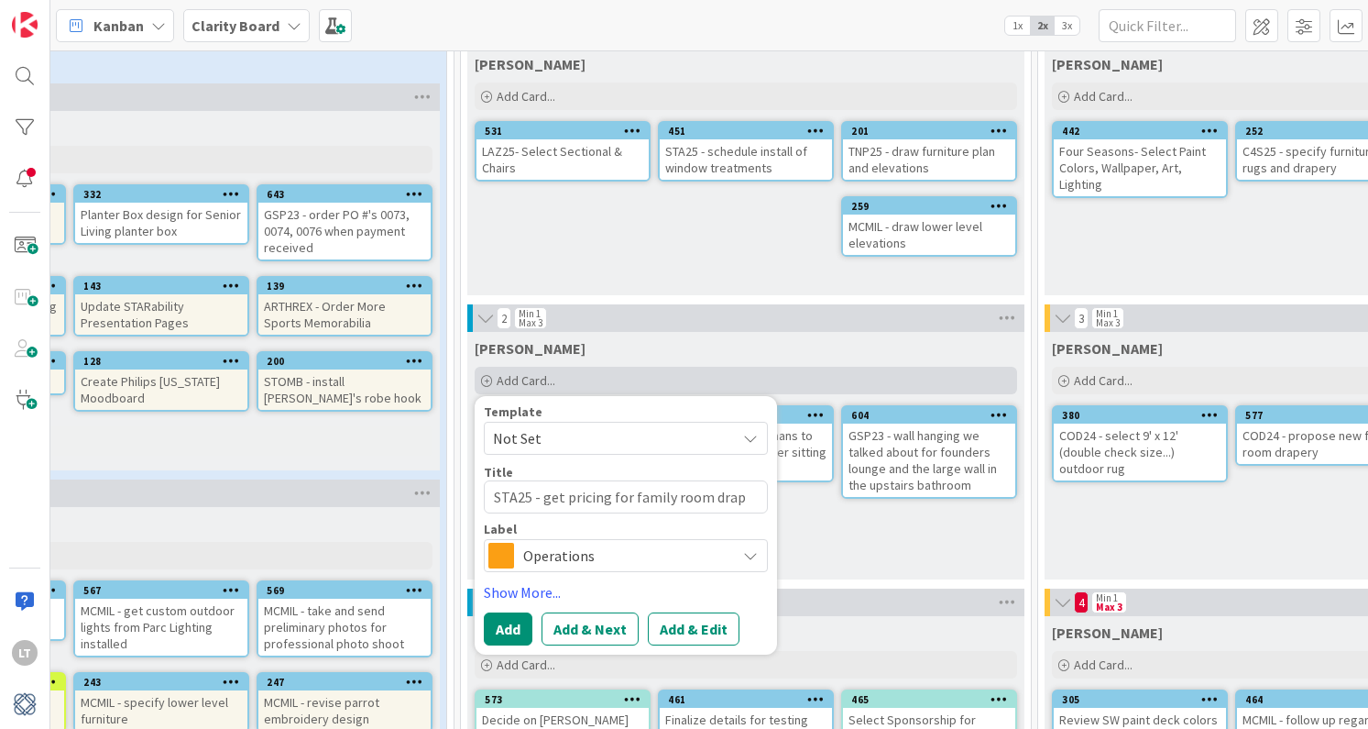
type textarea "STA25 - get pricing for family room drape"
type textarea "x"
type textarea "STA25 - get pricing for family room [PERSON_NAME]"
type textarea "x"
type textarea "STA25 - get pricing for family room drapery"
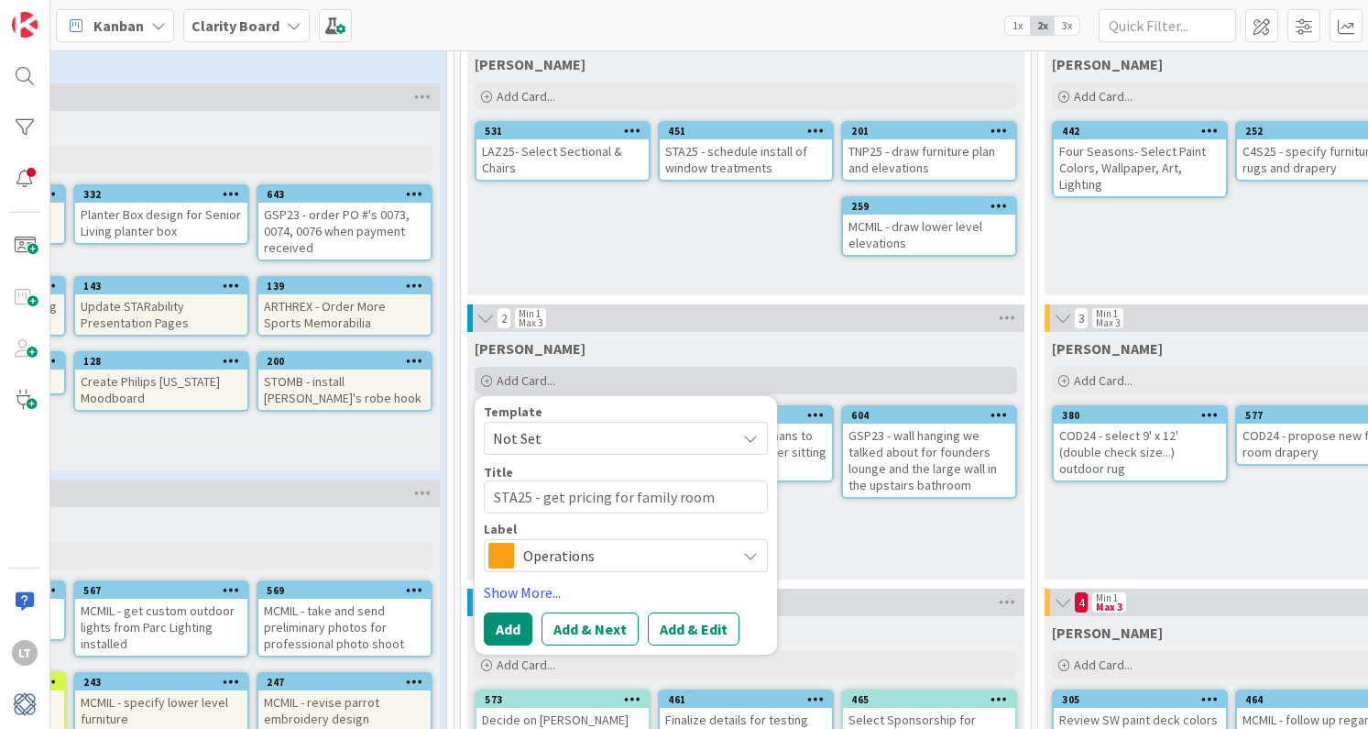
type textarea "x"
type textarea "STA25 - get pricing for family room drapery"
type textarea "x"
type textarea "STA25 - get pricing for family room drapery"
type textarea "x"
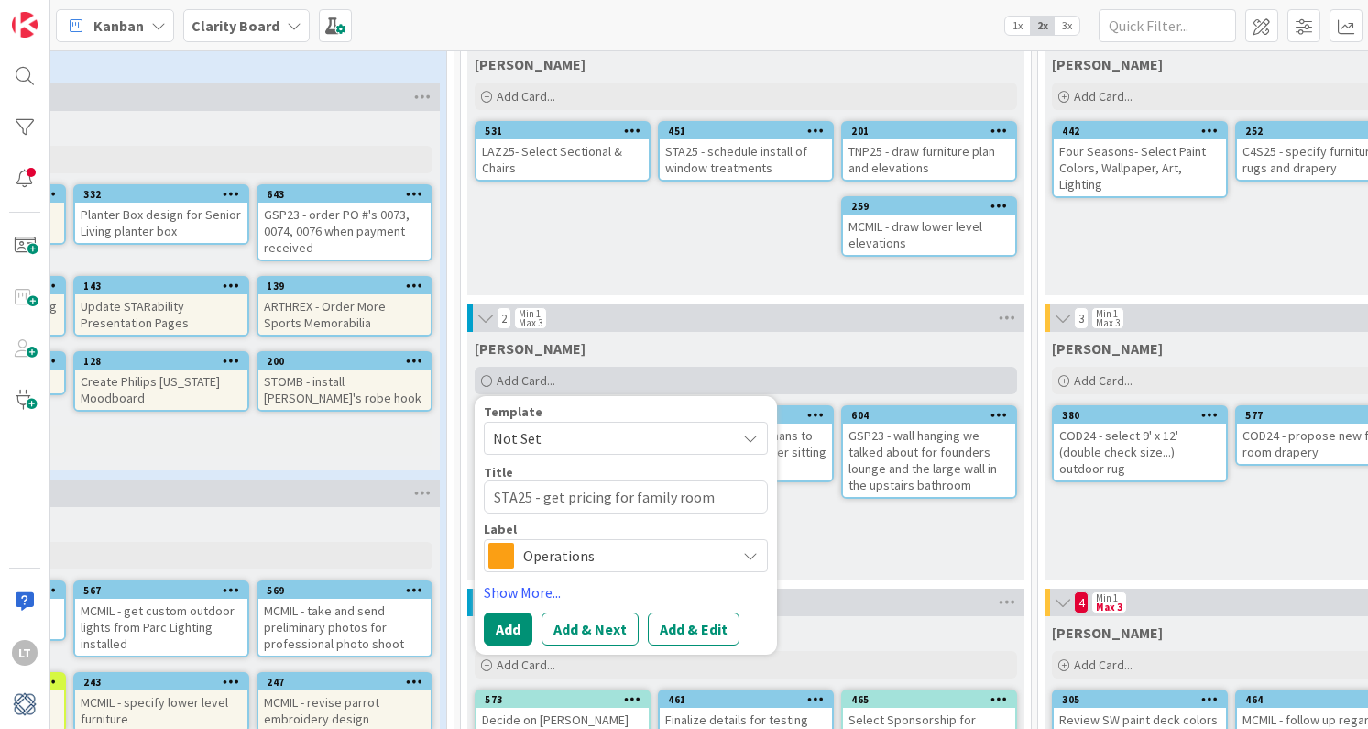
type textarea "STA25 - get pricing for family room drapery"
type textarea "x"
type textarea "STA25 - get pricing for family room drapery -"
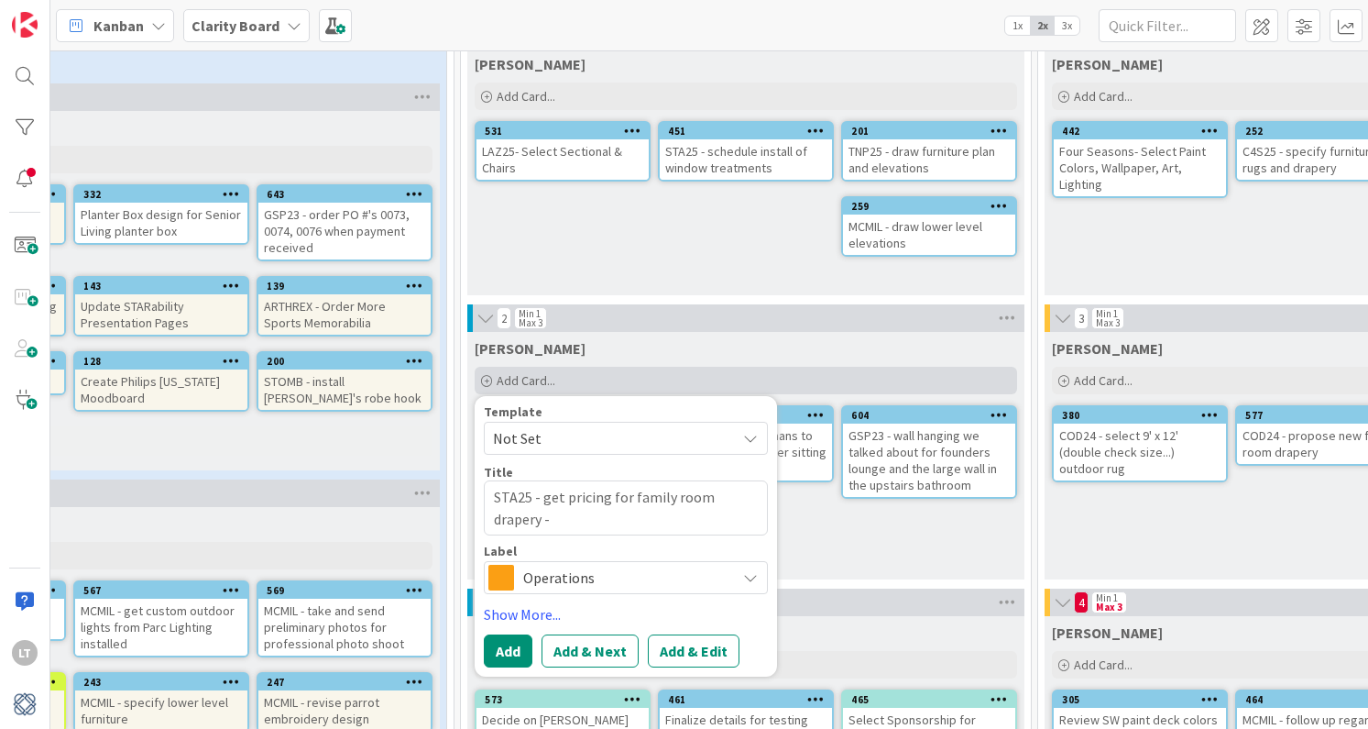
type textarea "x"
type textarea "STA25 - get pricing for family room drapery -"
type textarea "x"
type textarea "STA25 - get pricing for family room drapery - w"
type textarea "x"
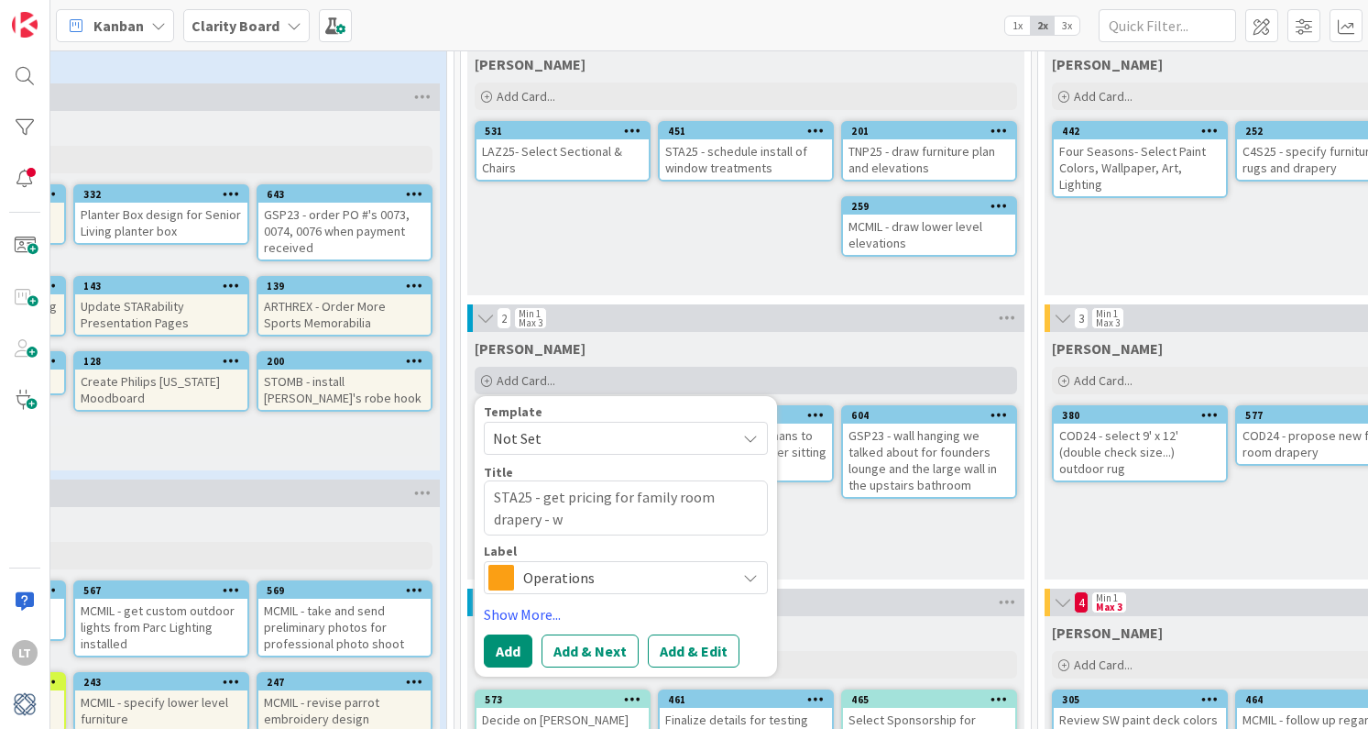
type textarea "STA25 - get pricing for family room drapery - wi"
type textarea "x"
type textarea "STA25 - get pricing for family room drapery - win"
type textarea "x"
type textarea "STA25 - get pricing for family room drapery - wind"
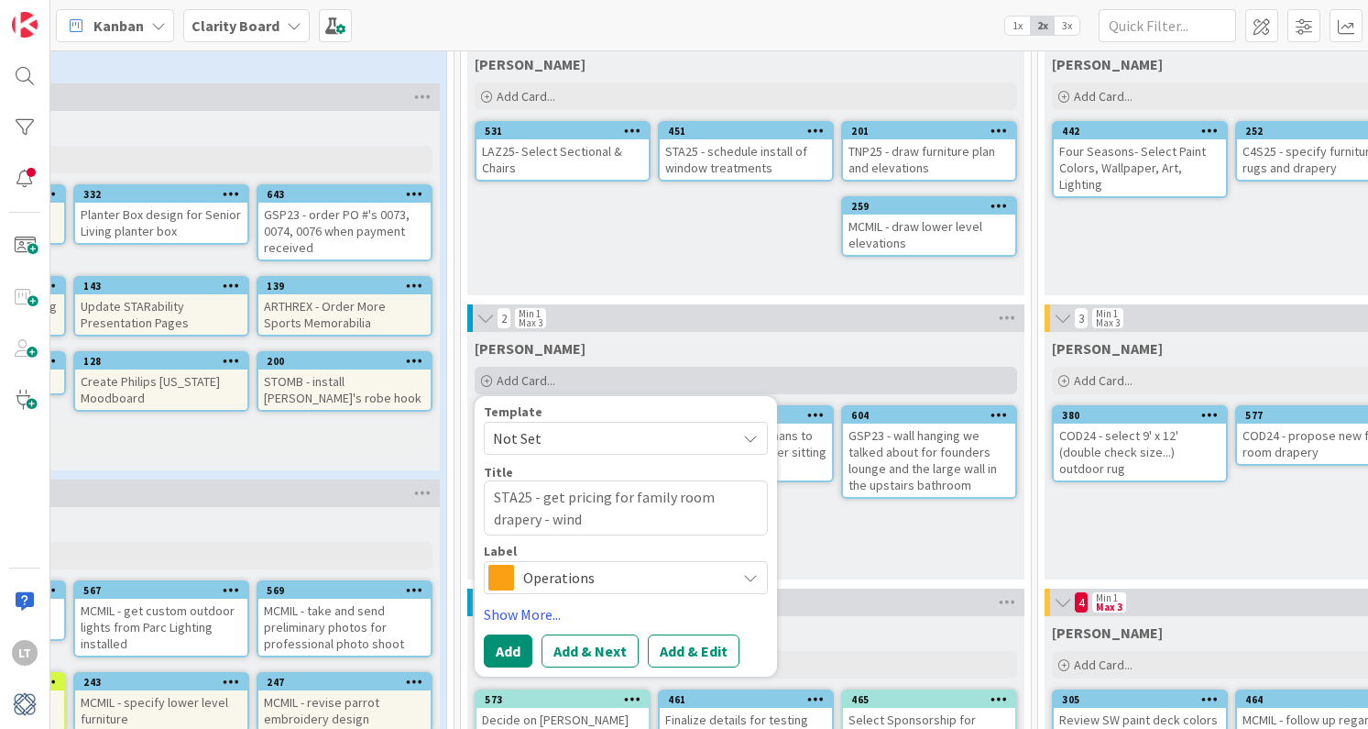
type textarea "x"
type textarea "STA25 - get pricing for family room drapery - windw"
type textarea "x"
type textarea "STA25 - get pricing for family room drapery - windwo"
type textarea "x"
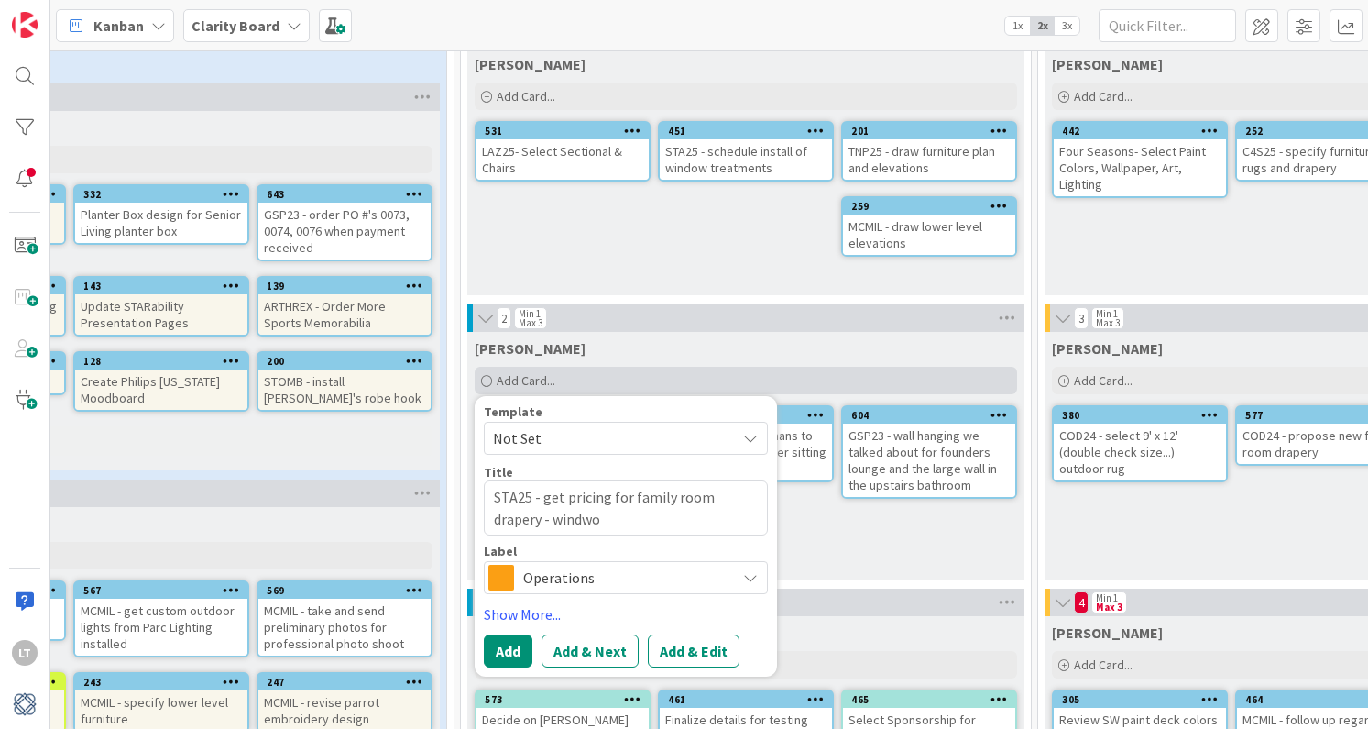
type textarea "STA25 - get pricing for family room drapery - windw"
type textarea "x"
type textarea "STA25 - get pricing for family room drapery - wind"
type textarea "x"
type textarea "STA25 - get pricing for family room drapery - windo"
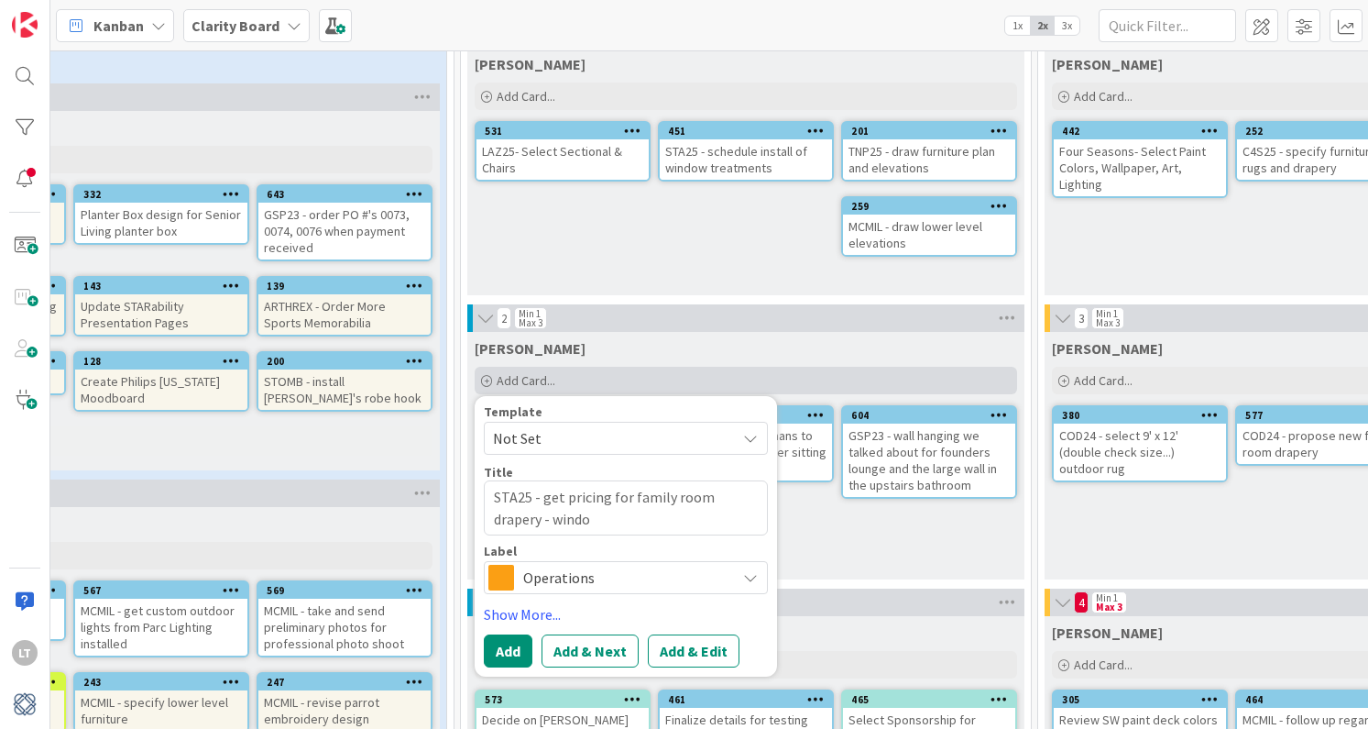
type textarea "x"
type textarea "STA25 - get pricing for family room drapery - window"
type textarea "x"
type textarea "STA25 - get pricing for family room drapery - windows"
type textarea "x"
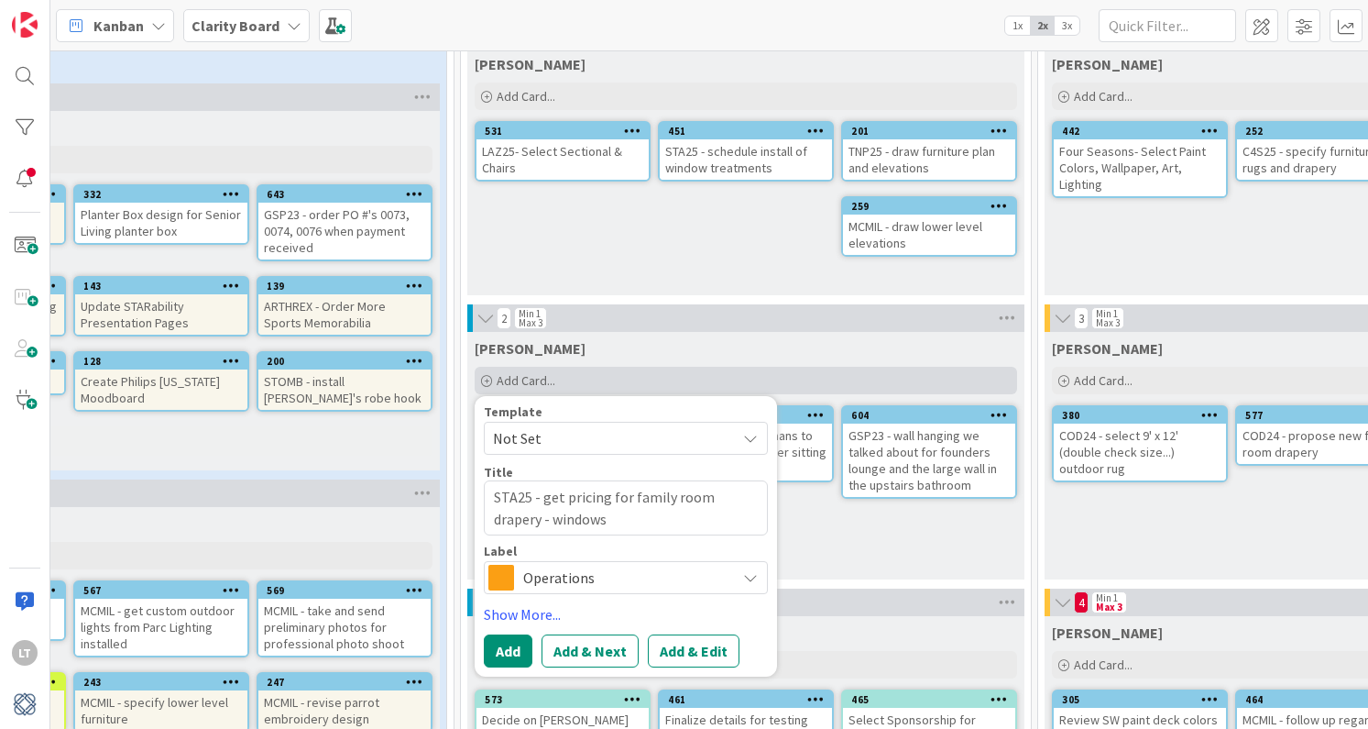
type textarea "STA25 - get pricing for family room drapery - windows"
type textarea "x"
type textarea "STA25 - get pricing for family room drapery - windows o"
type textarea "x"
type textarea "STA25 - get pricing for family room drapery - windows on"
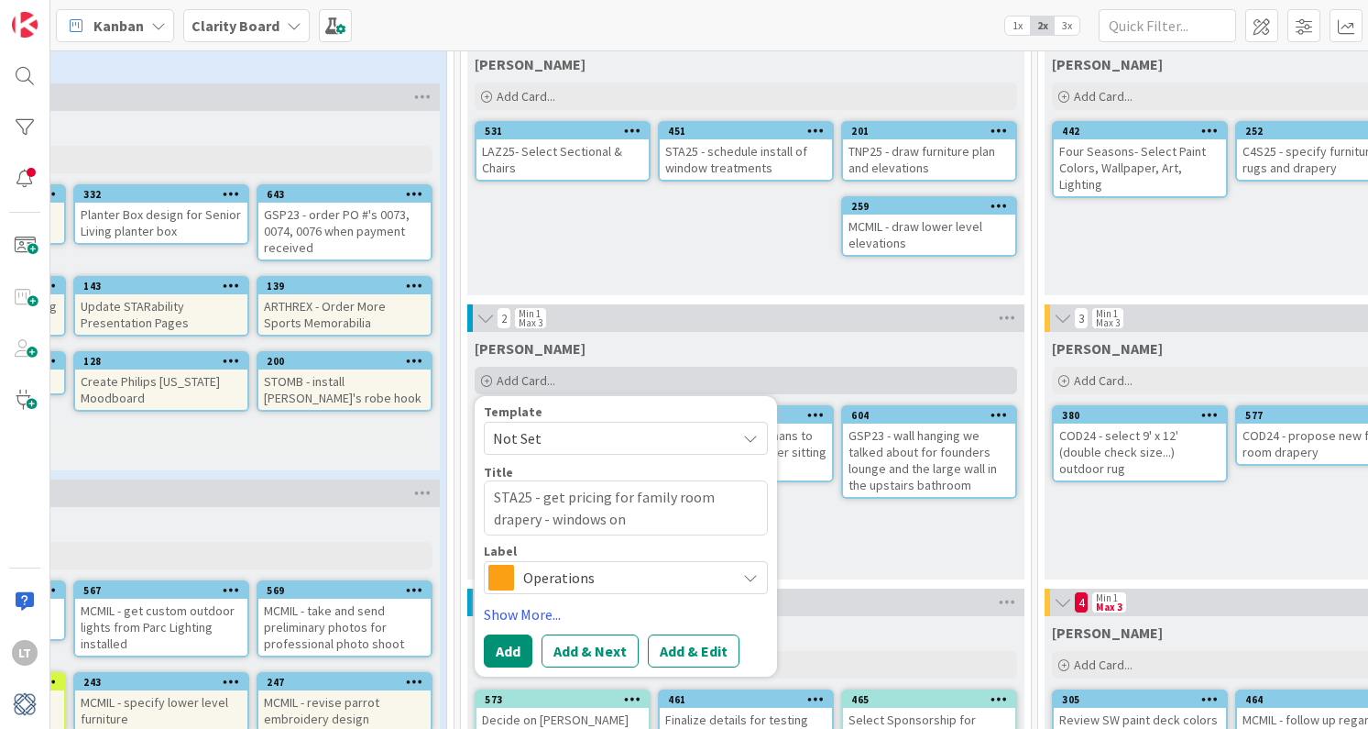
type textarea "x"
type textarea "STA25 - get pricing for family room drapery - windows onl"
type textarea "x"
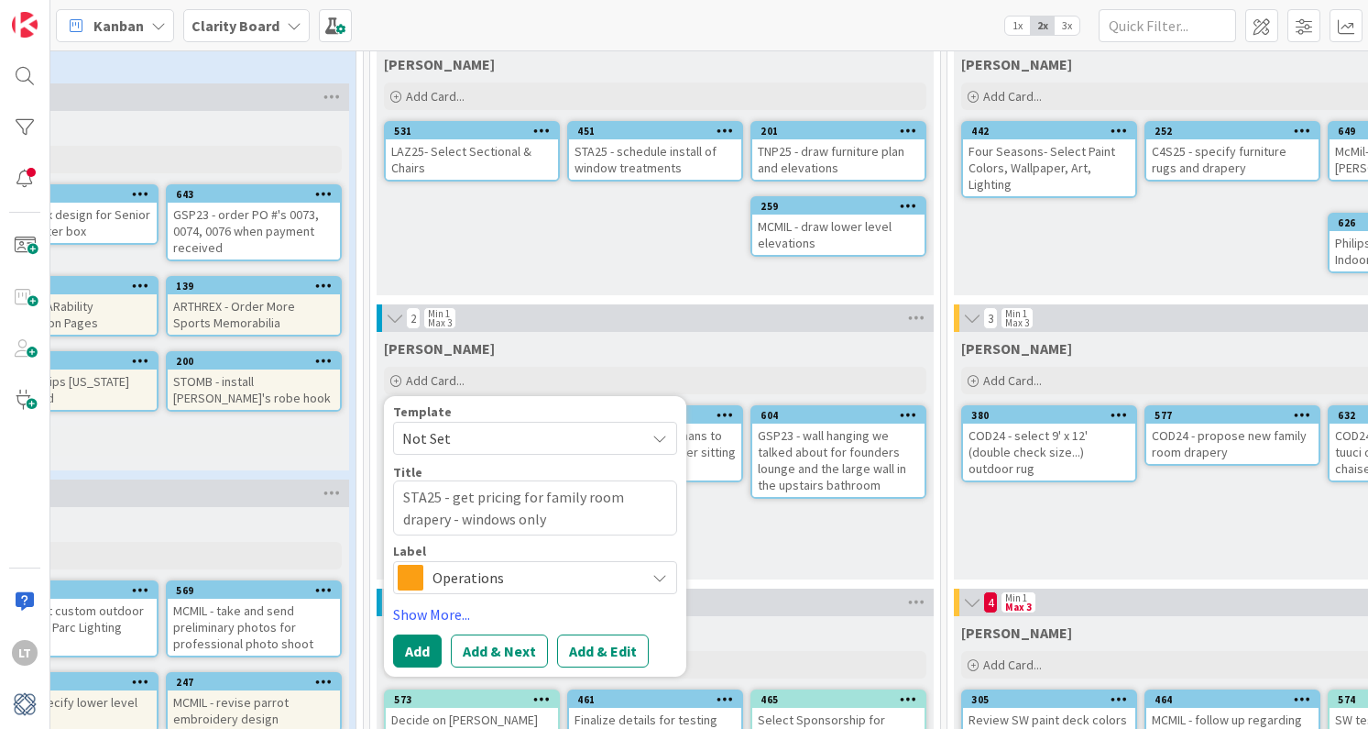
scroll to position [120, 651]
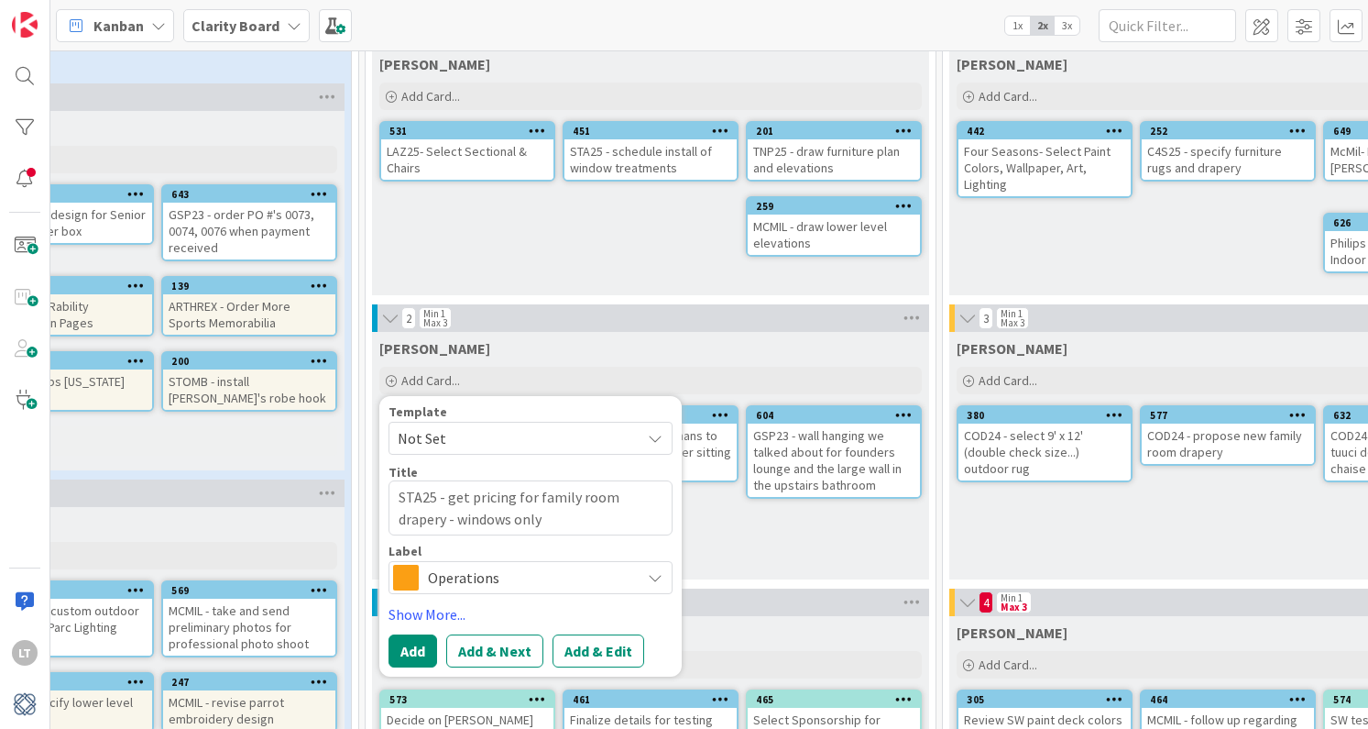
type textarea "STA25 - get pricing for family room drapery - windows only"
click at [554, 579] on span "Operations" at bounding box center [529, 577] width 203 height 26
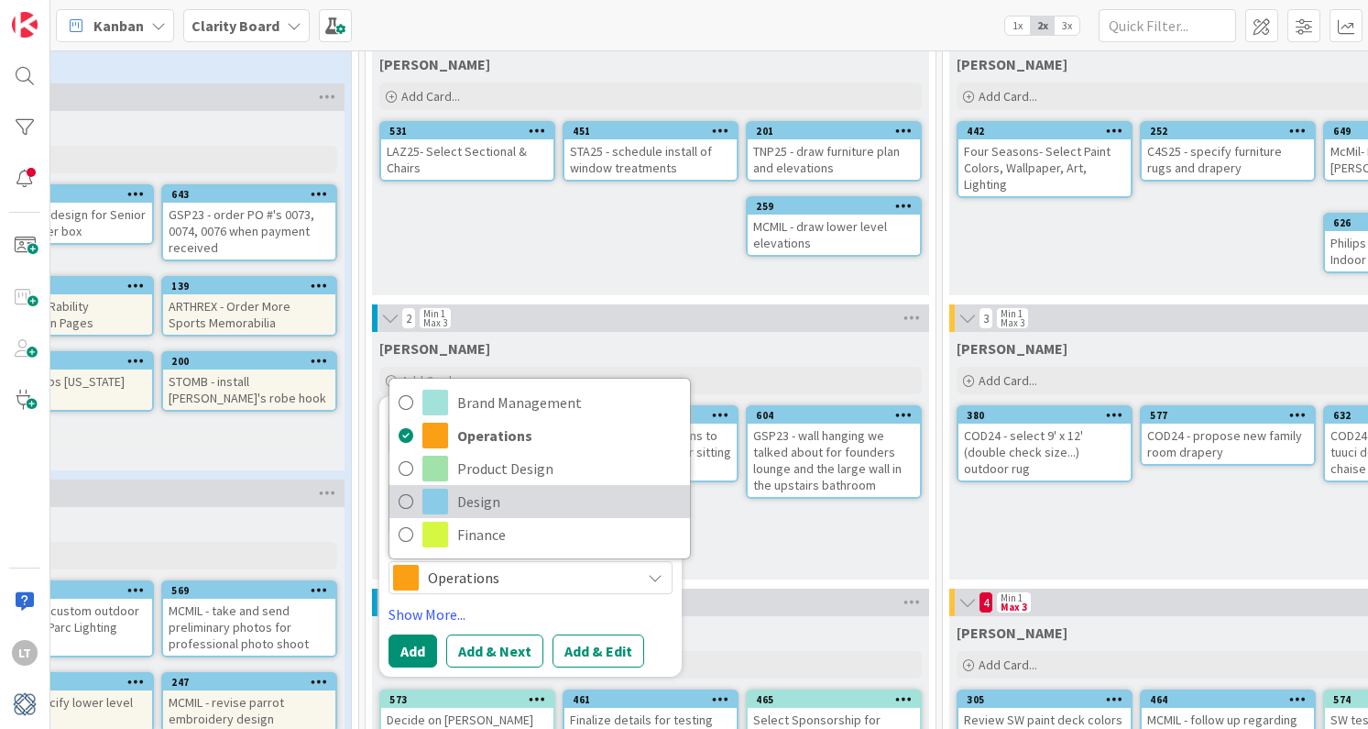
click at [430, 507] on span at bounding box center [435, 501] width 26 height 26
type textarea "x"
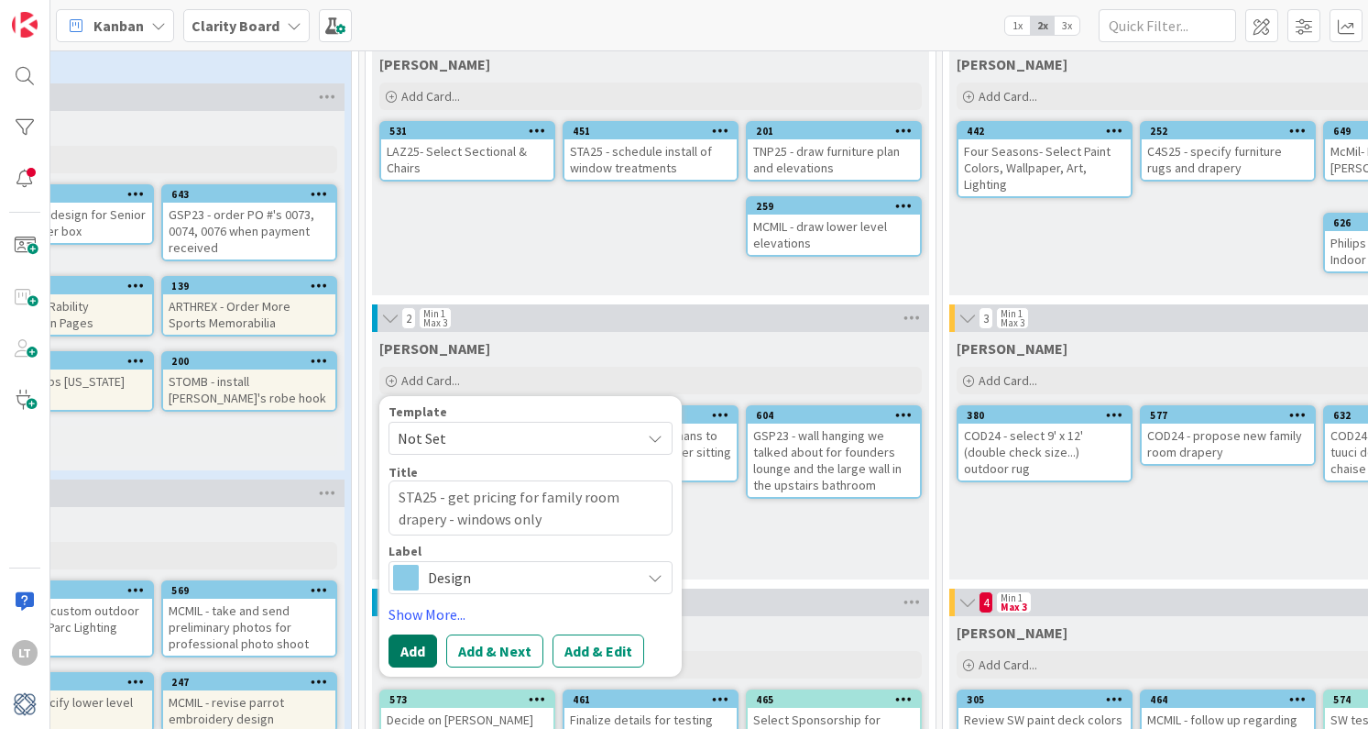
click at [413, 649] on button "Add" at bounding box center [413, 650] width 49 height 33
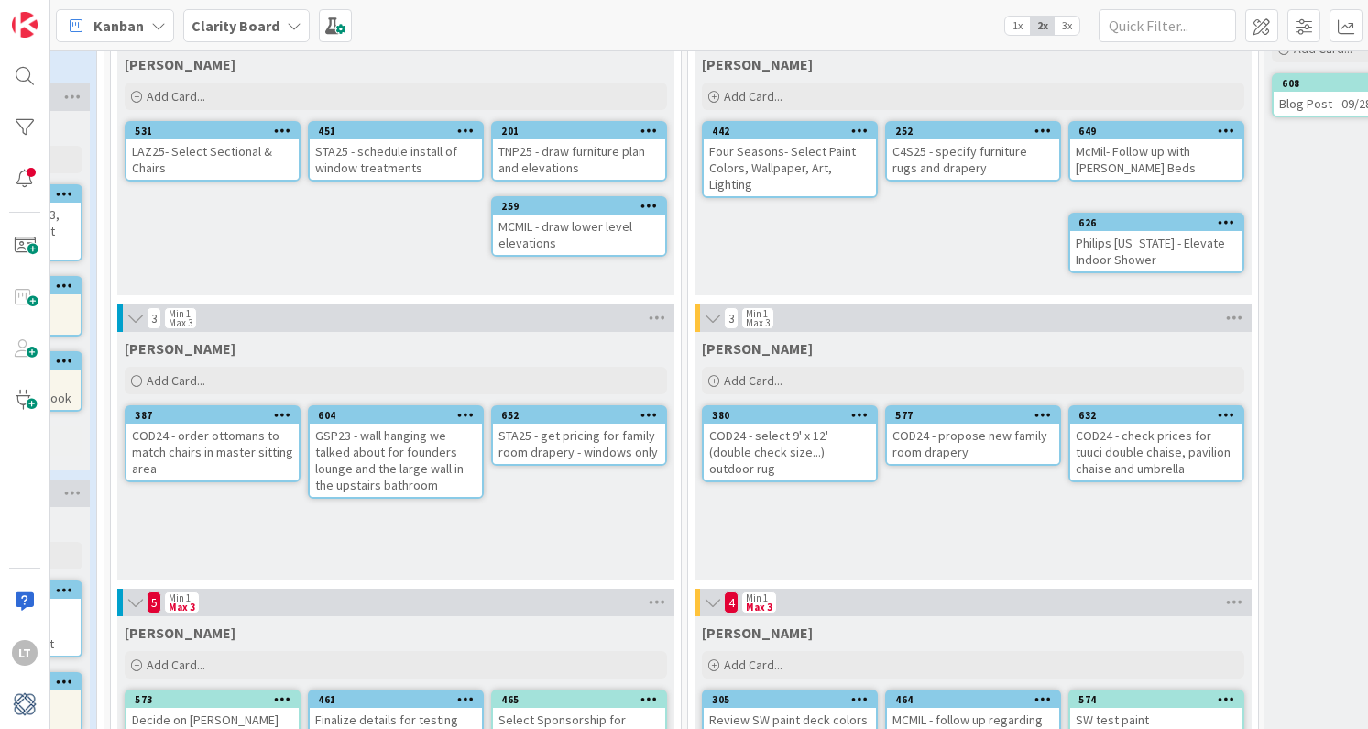
scroll to position [120, 909]
